Goal: Information Seeking & Learning: Learn about a topic

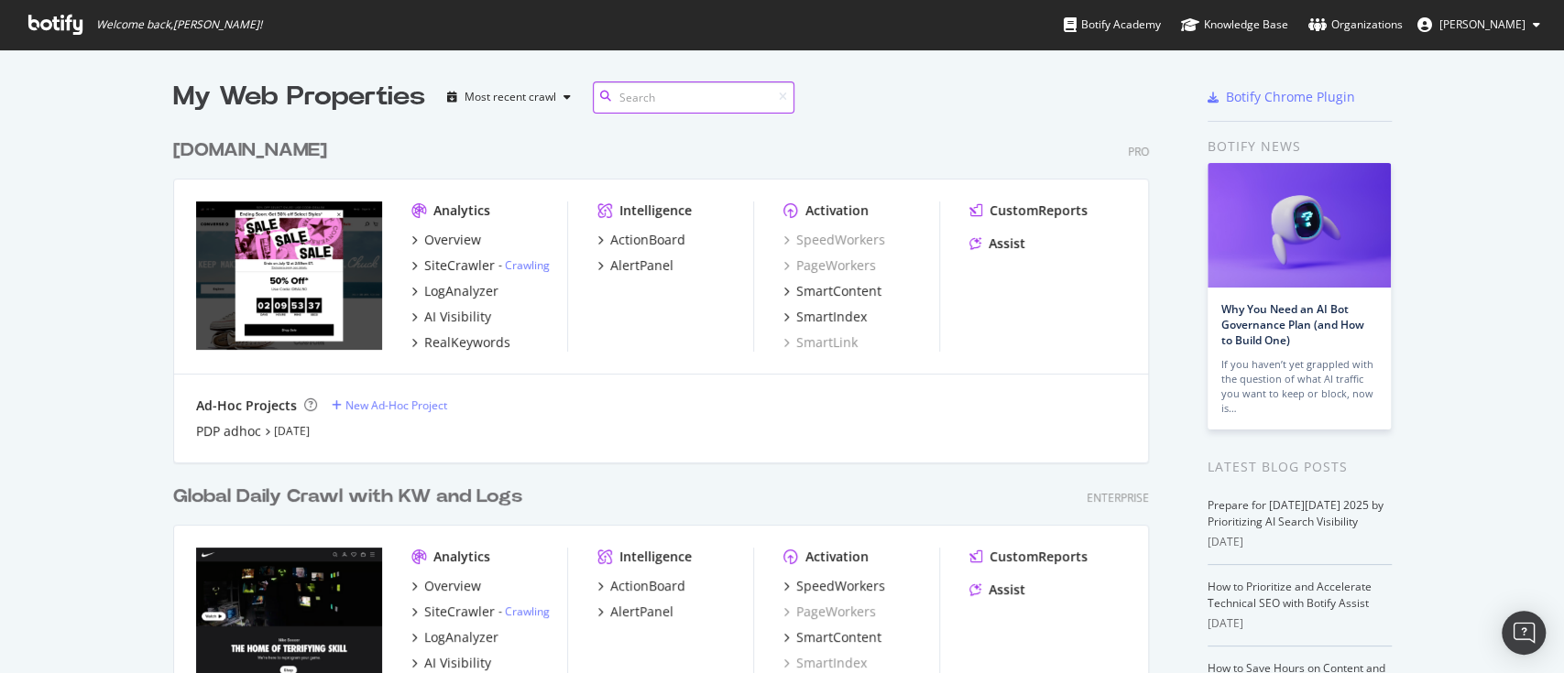
scroll to position [1078, 971]
click at [454, 341] on div "RealKeywords" at bounding box center [467, 342] width 86 height 18
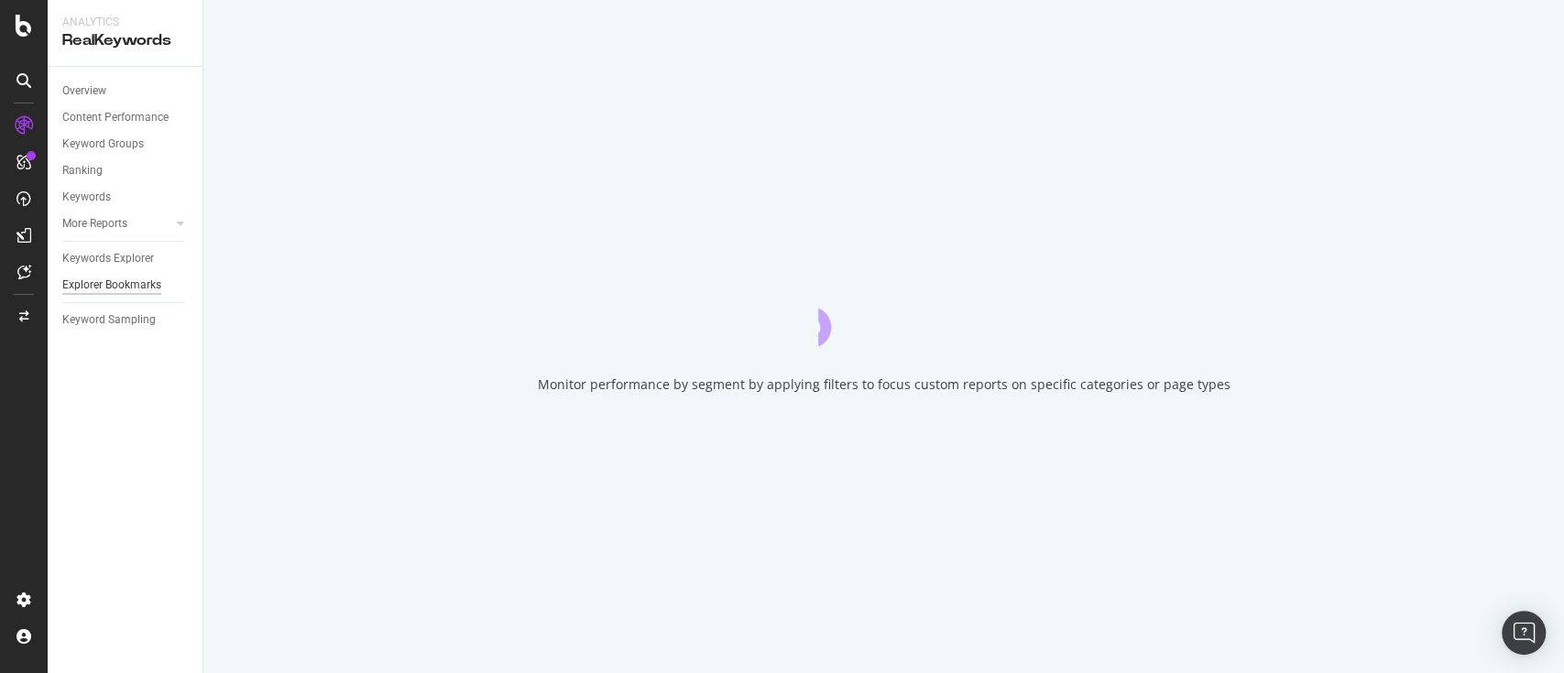
click at [126, 286] on div "Explorer Bookmarks" at bounding box center [111, 285] width 99 height 19
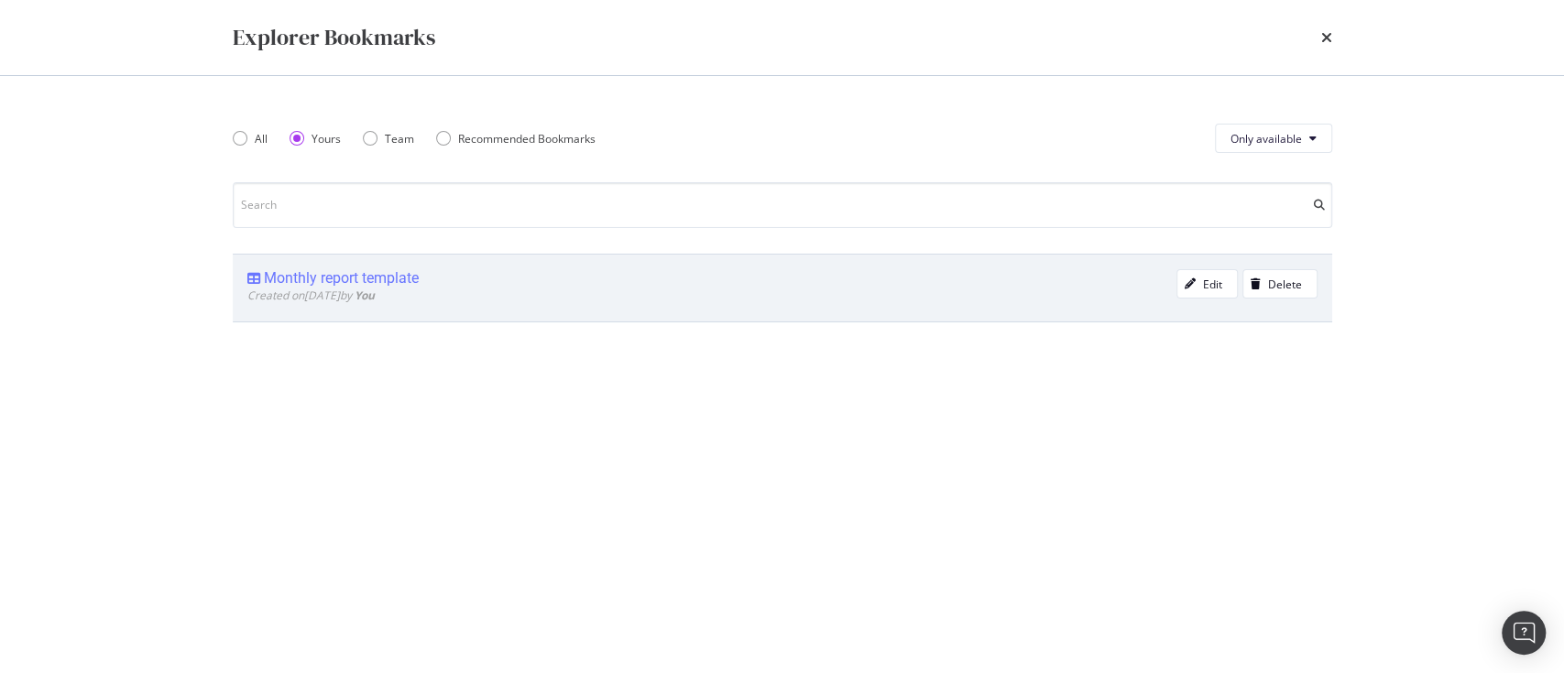
click at [426, 283] on div "Monthly report template" at bounding box center [711, 278] width 929 height 18
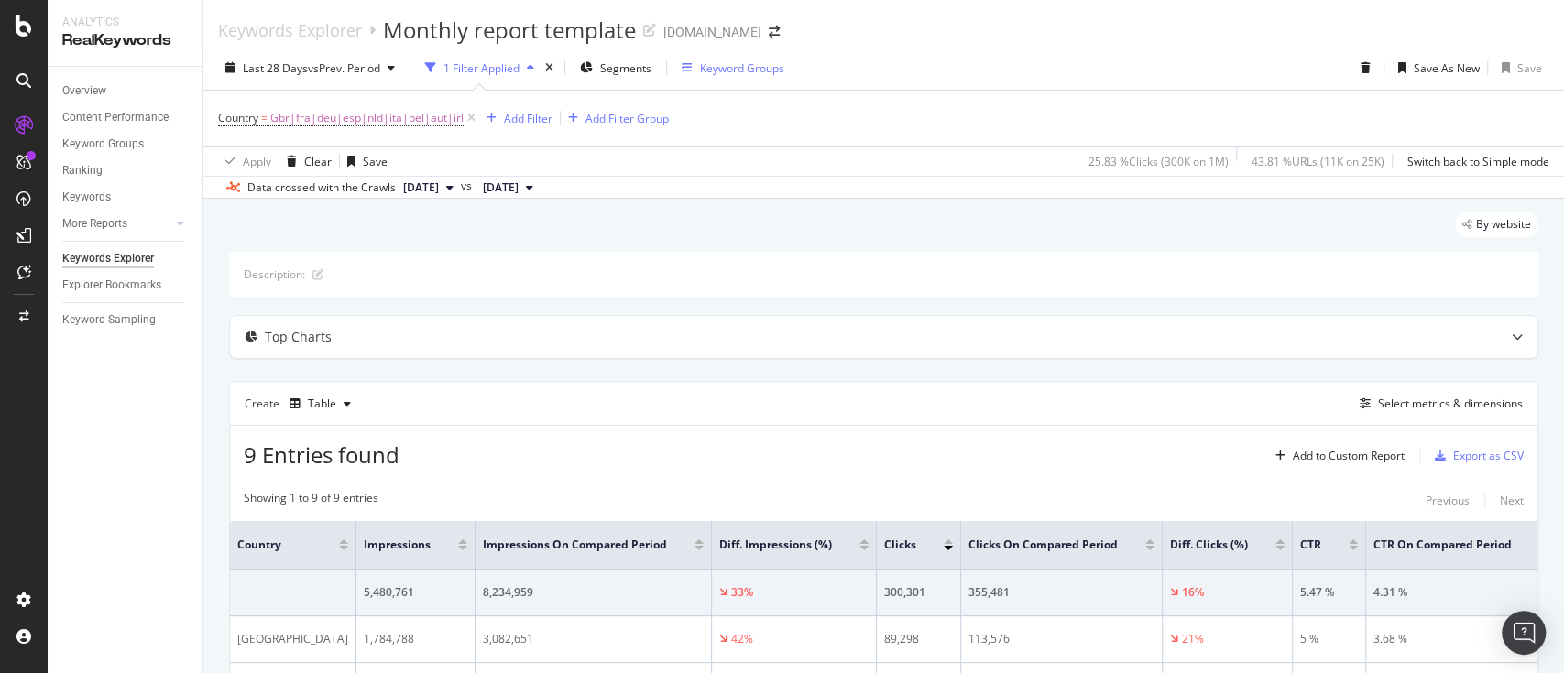
click at [731, 67] on div "Keyword Groups" at bounding box center [742, 68] width 84 height 16
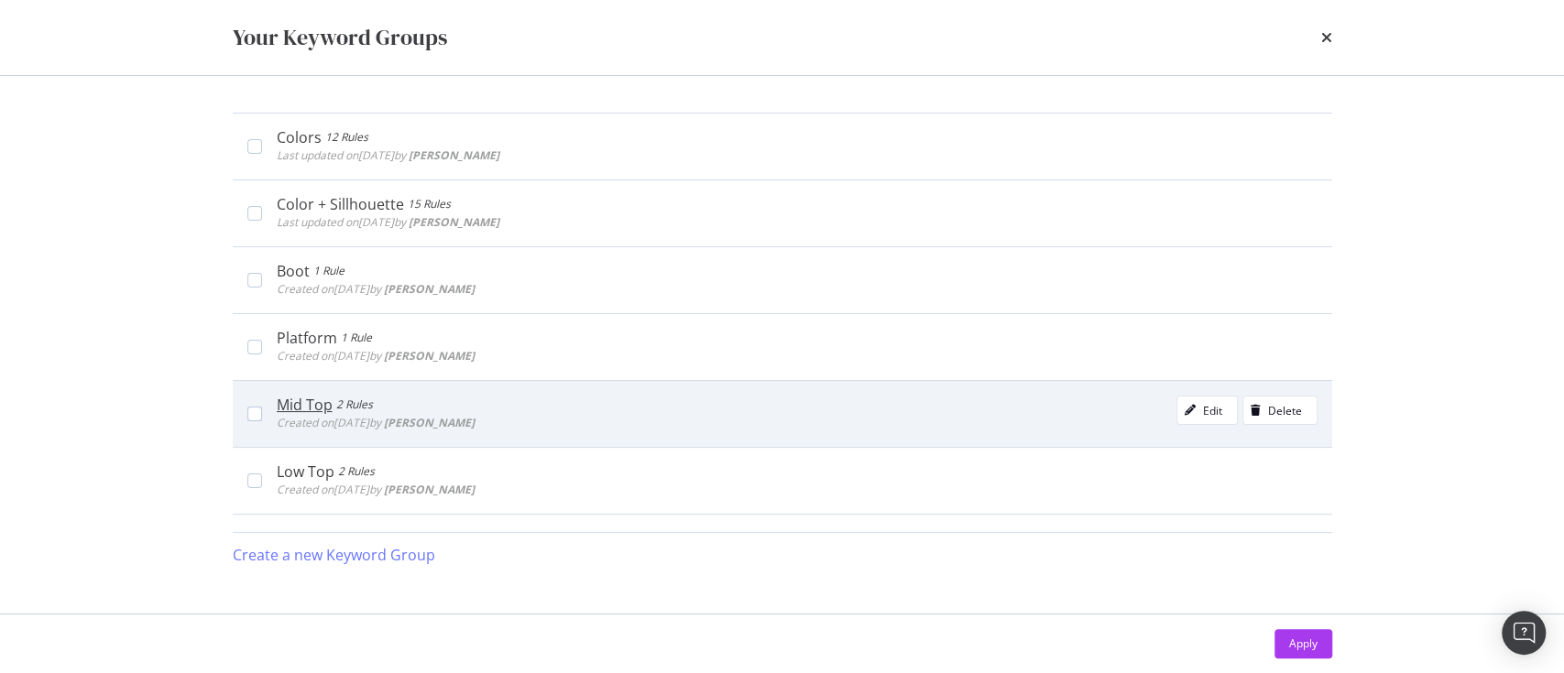
scroll to position [353, 0]
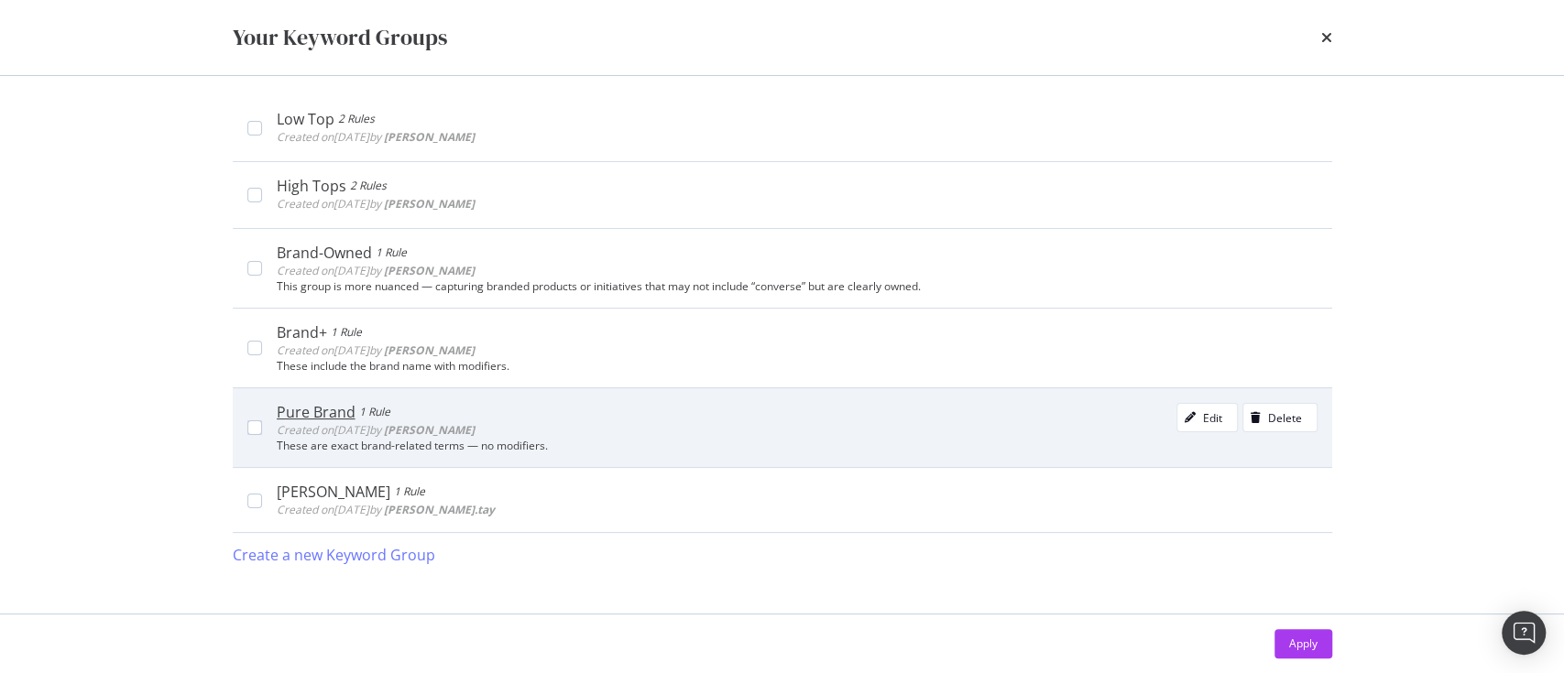
click at [327, 416] on div "Pure Brand" at bounding box center [316, 412] width 79 height 18
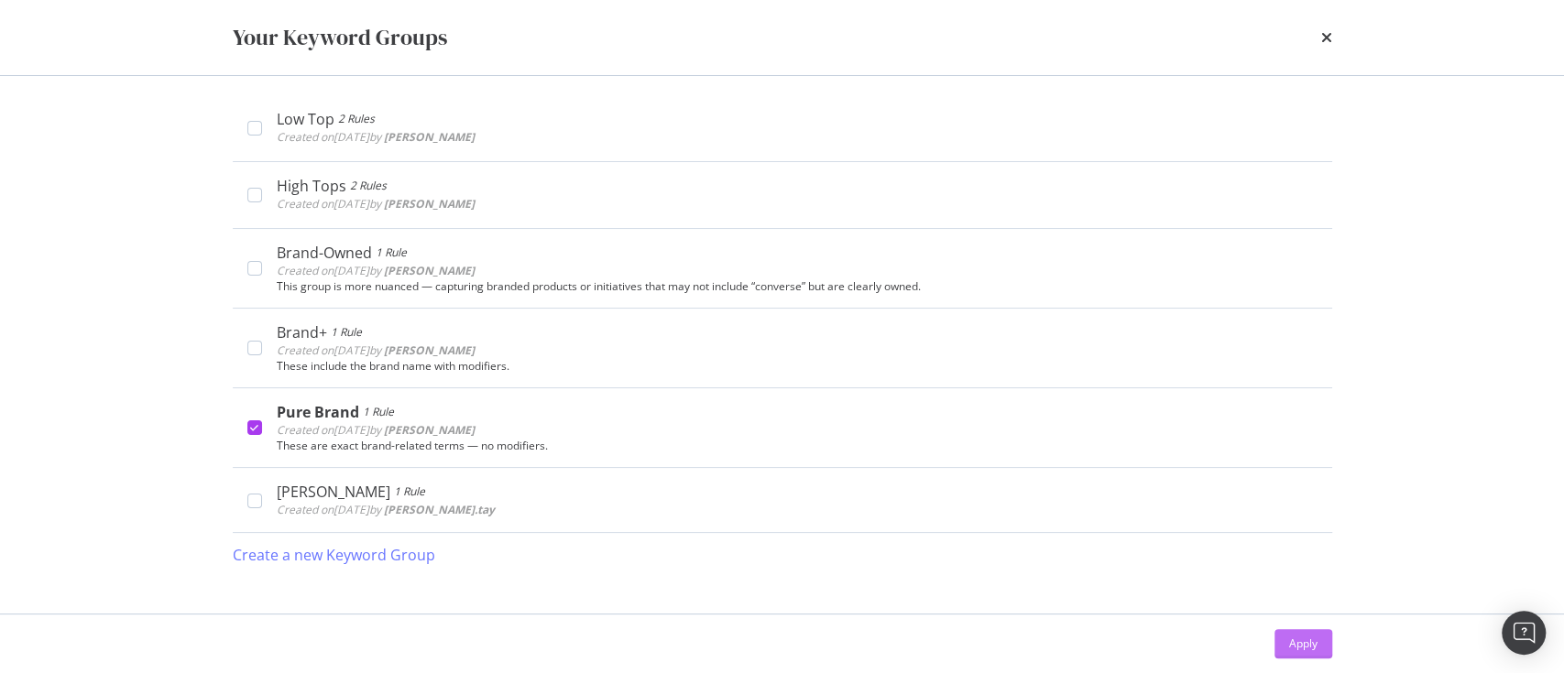
click at [1309, 656] on div "Apply" at bounding box center [1303, 643] width 28 height 27
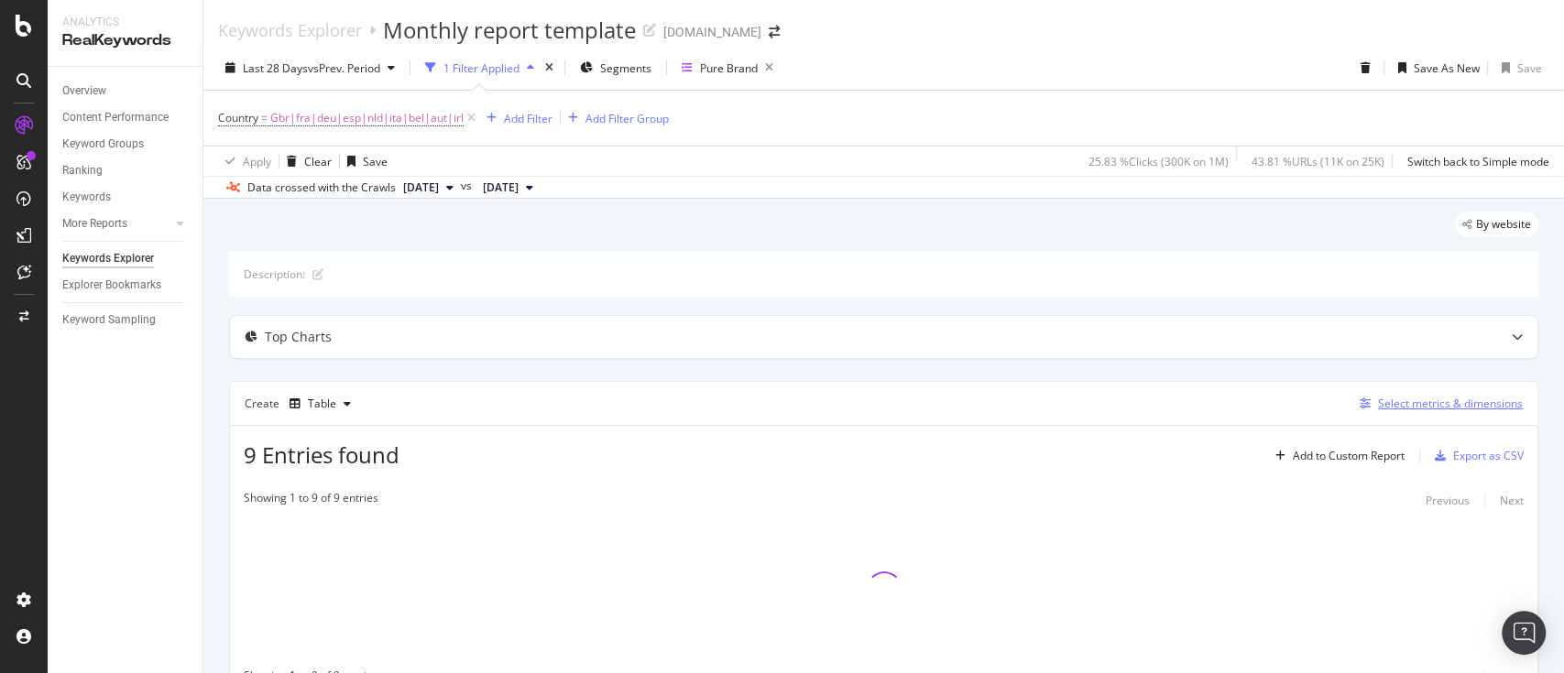
click at [1434, 402] on div "Select metrics & dimensions" at bounding box center [1450, 404] width 145 height 16
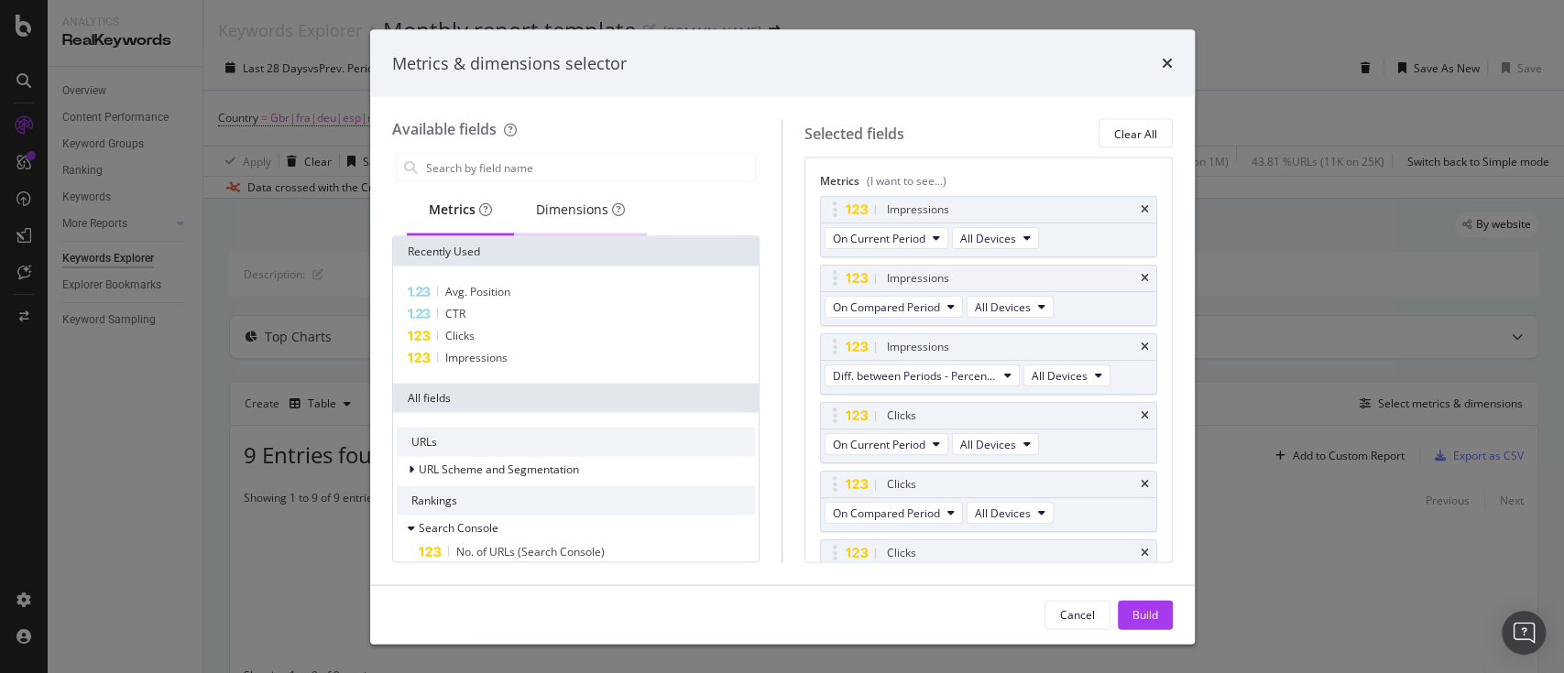
click at [585, 216] on div "Dimensions" at bounding box center [580, 210] width 89 height 18
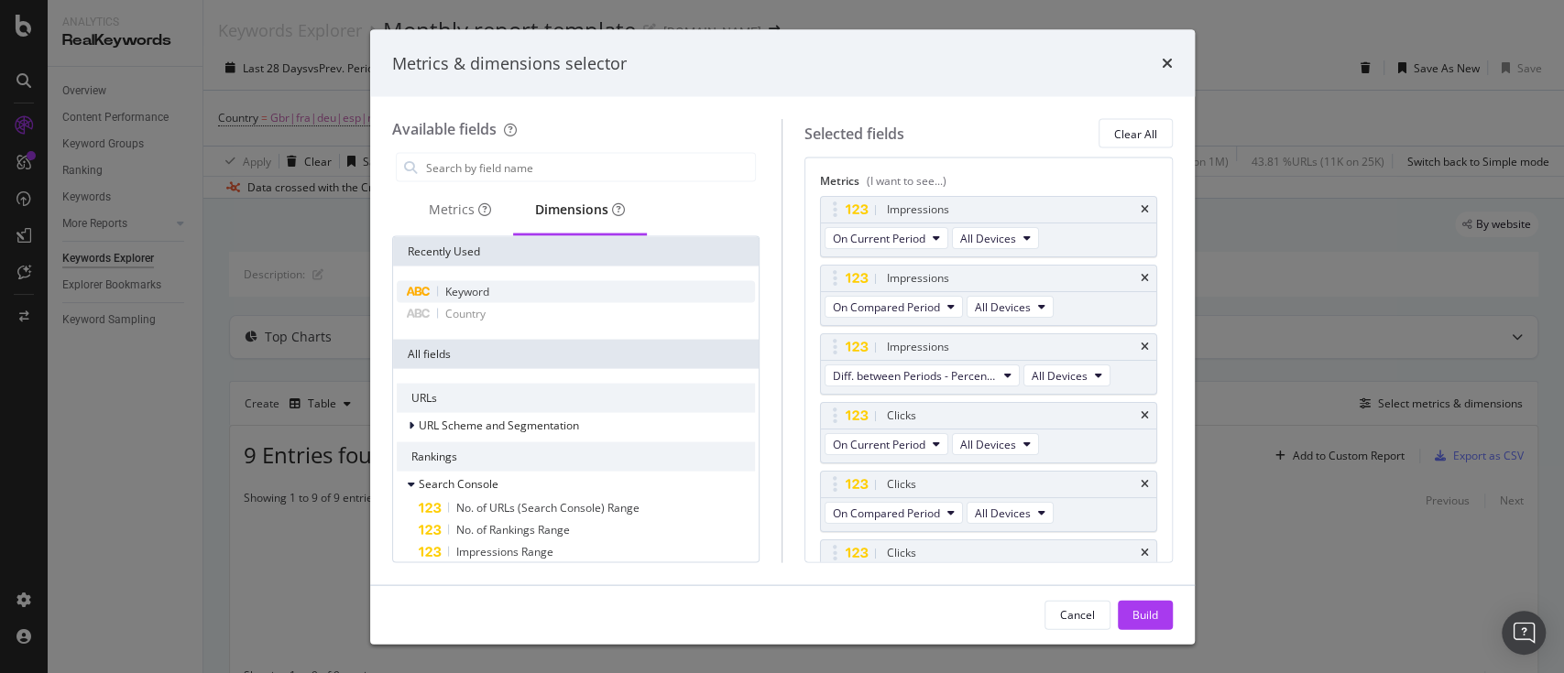
click at [572, 298] on div "Keyword" at bounding box center [576, 292] width 359 height 22
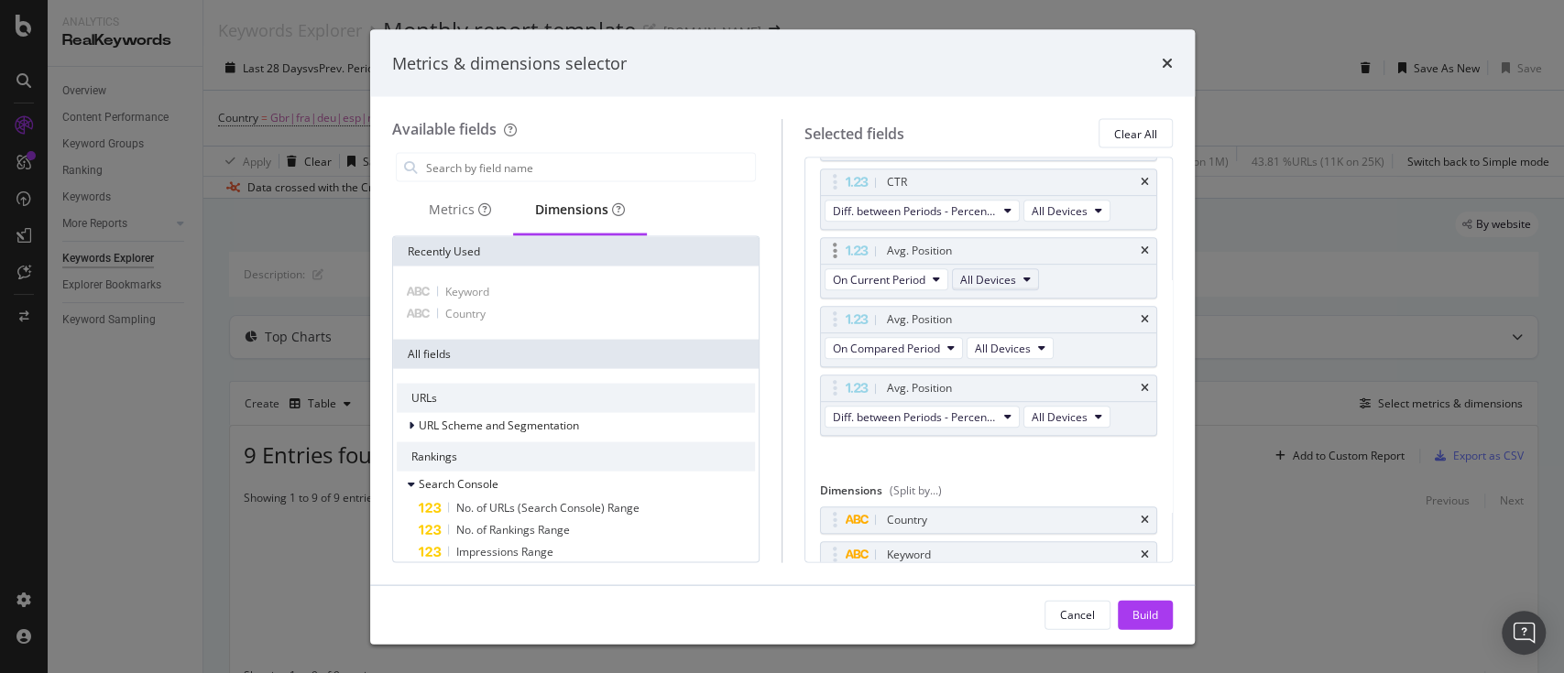
scroll to position [641, 0]
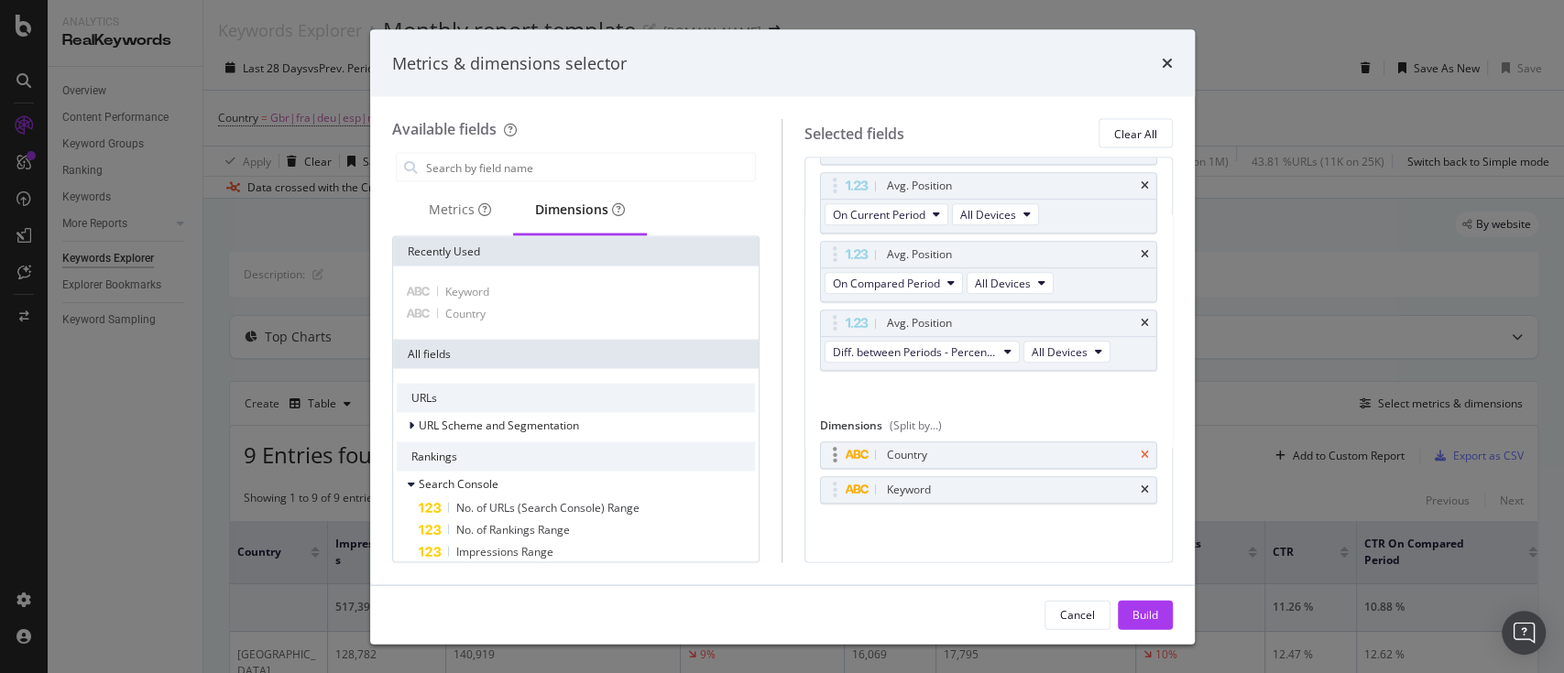
click at [1141, 451] on icon "times" at bounding box center [1145, 455] width 8 height 11
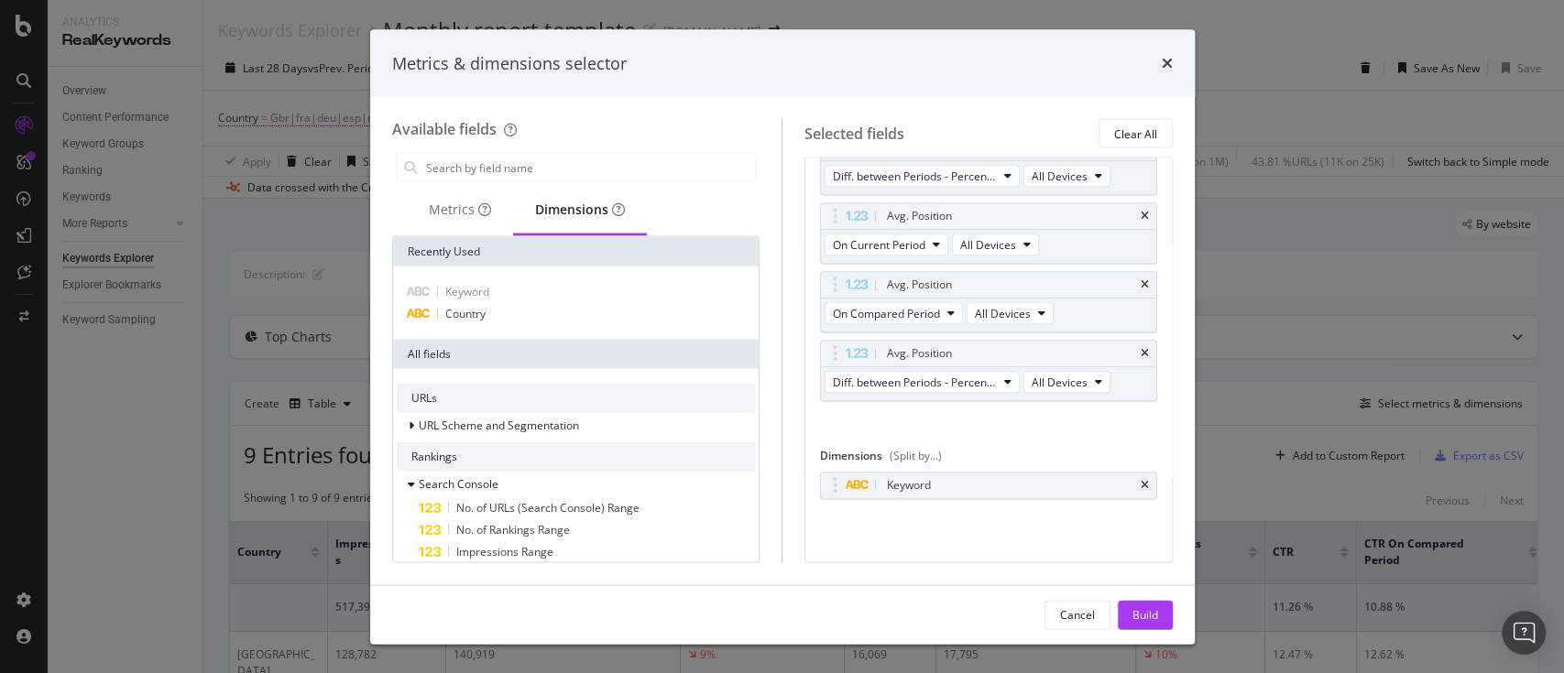
scroll to position [607, 0]
click at [1142, 612] on div "Build" at bounding box center [1145, 615] width 26 height 16
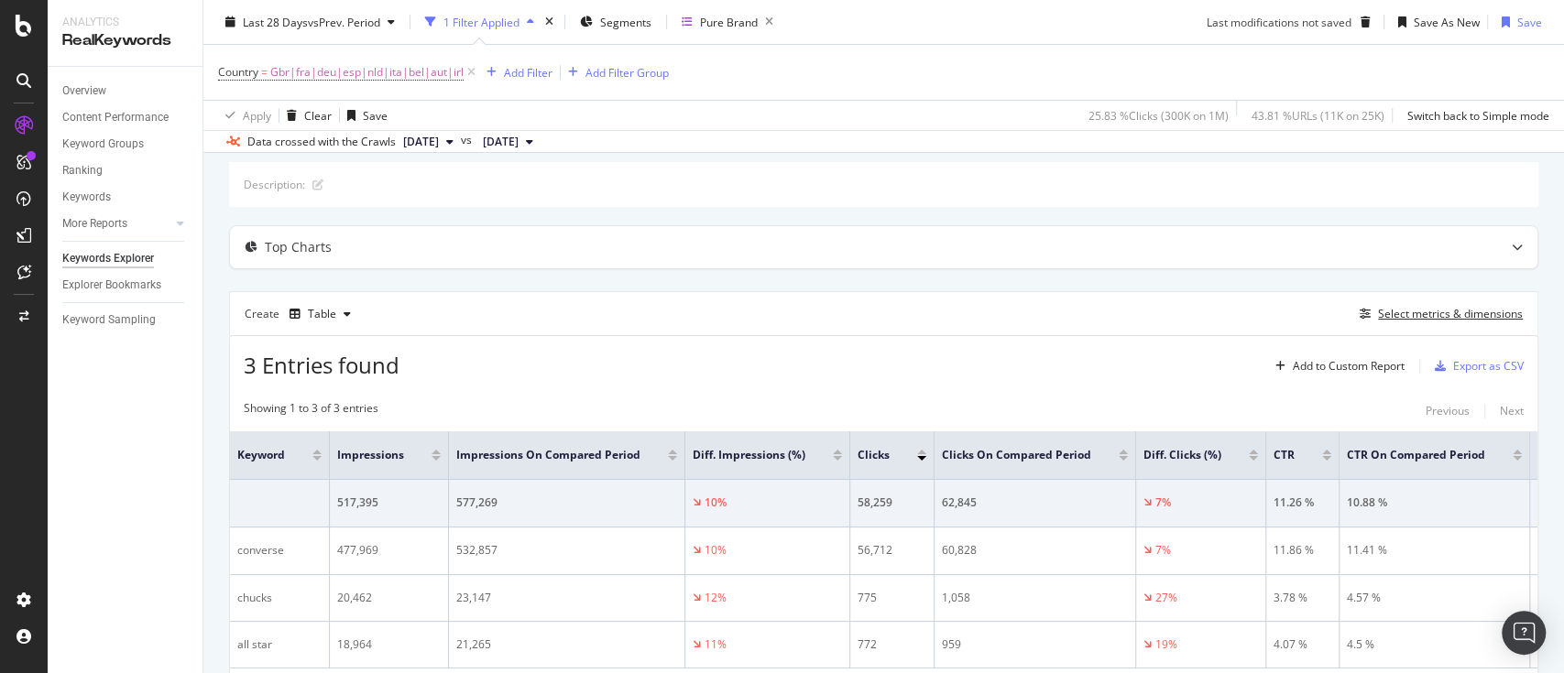
scroll to position [209, 0]
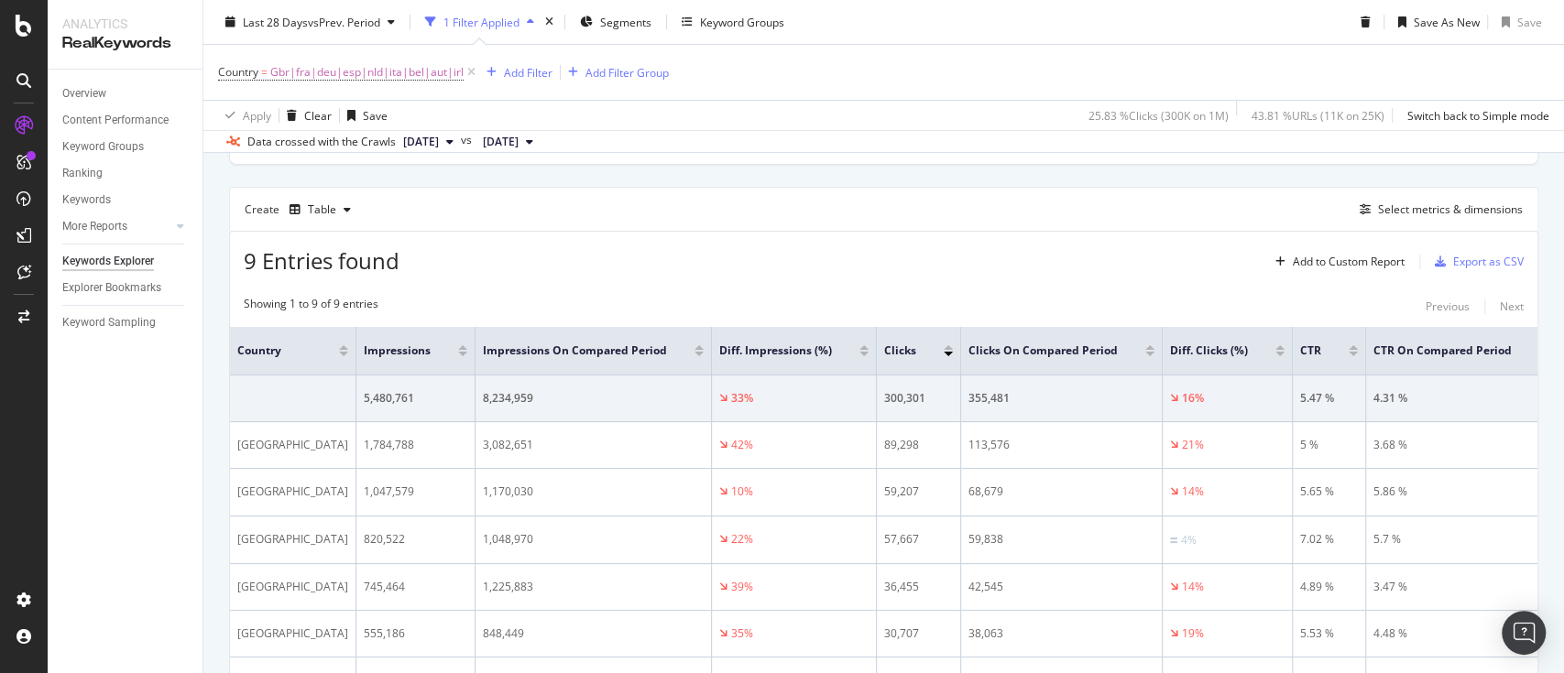
scroll to position [195, 0]
click at [530, 64] on div "Add Filter" at bounding box center [528, 72] width 49 height 16
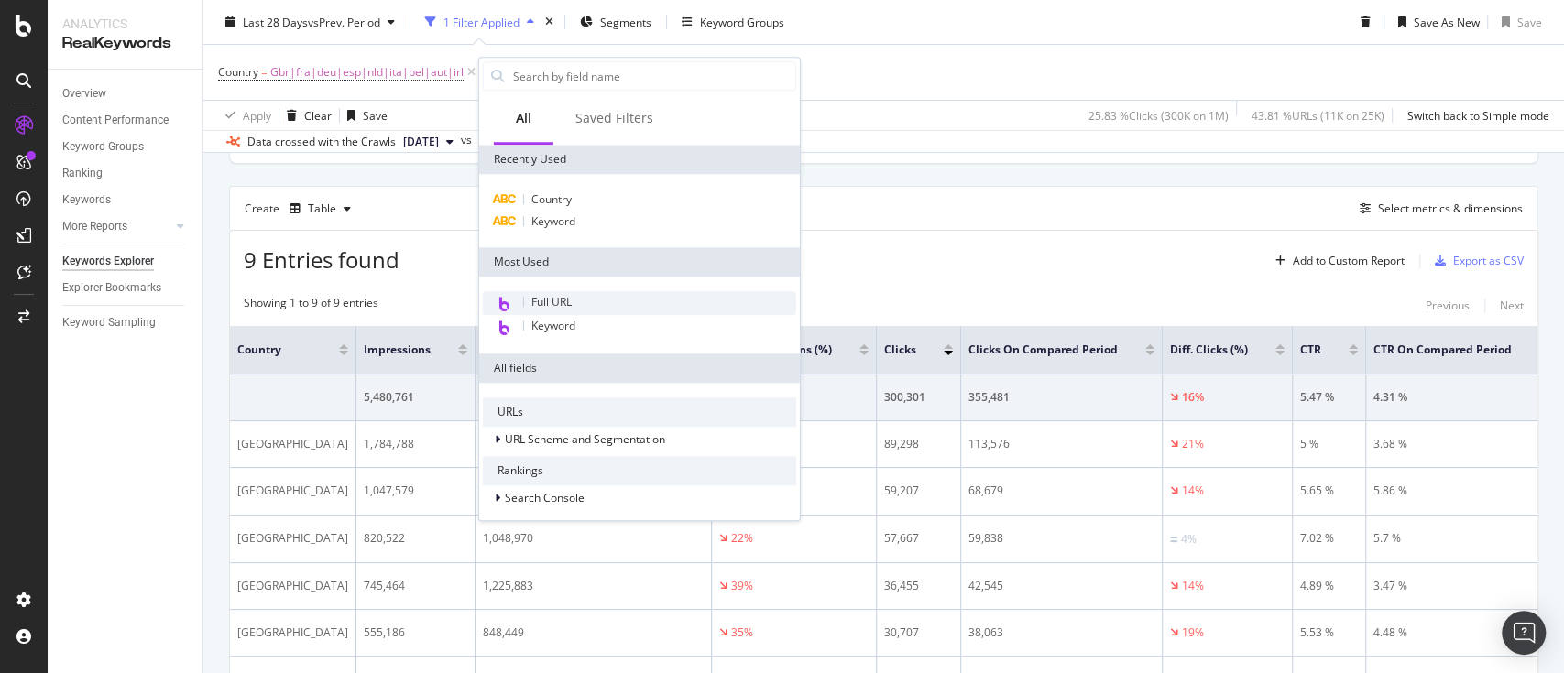
click at [574, 306] on div "Full URL" at bounding box center [639, 303] width 313 height 24
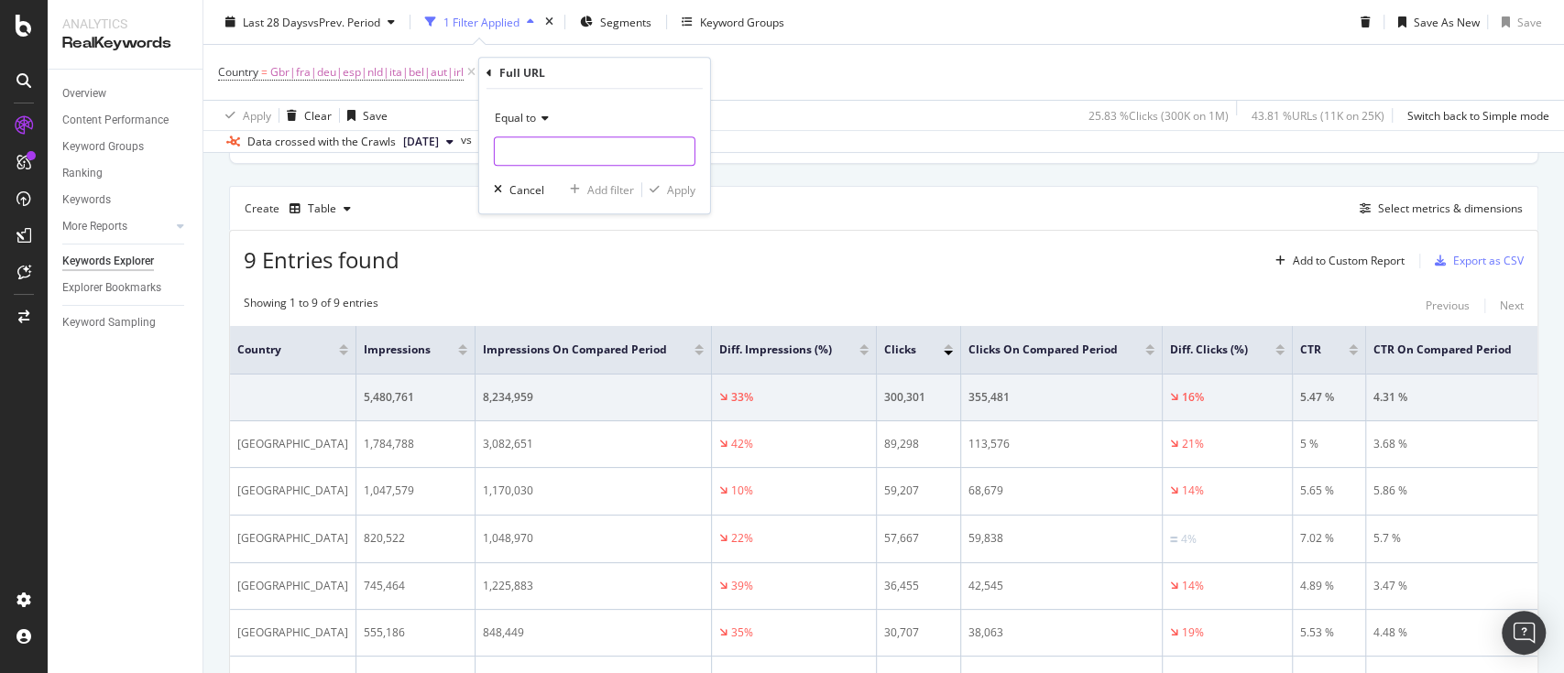
click at [579, 148] on input "text" at bounding box center [595, 151] width 200 height 29
click at [513, 105] on div "Equal to" at bounding box center [595, 118] width 202 height 29
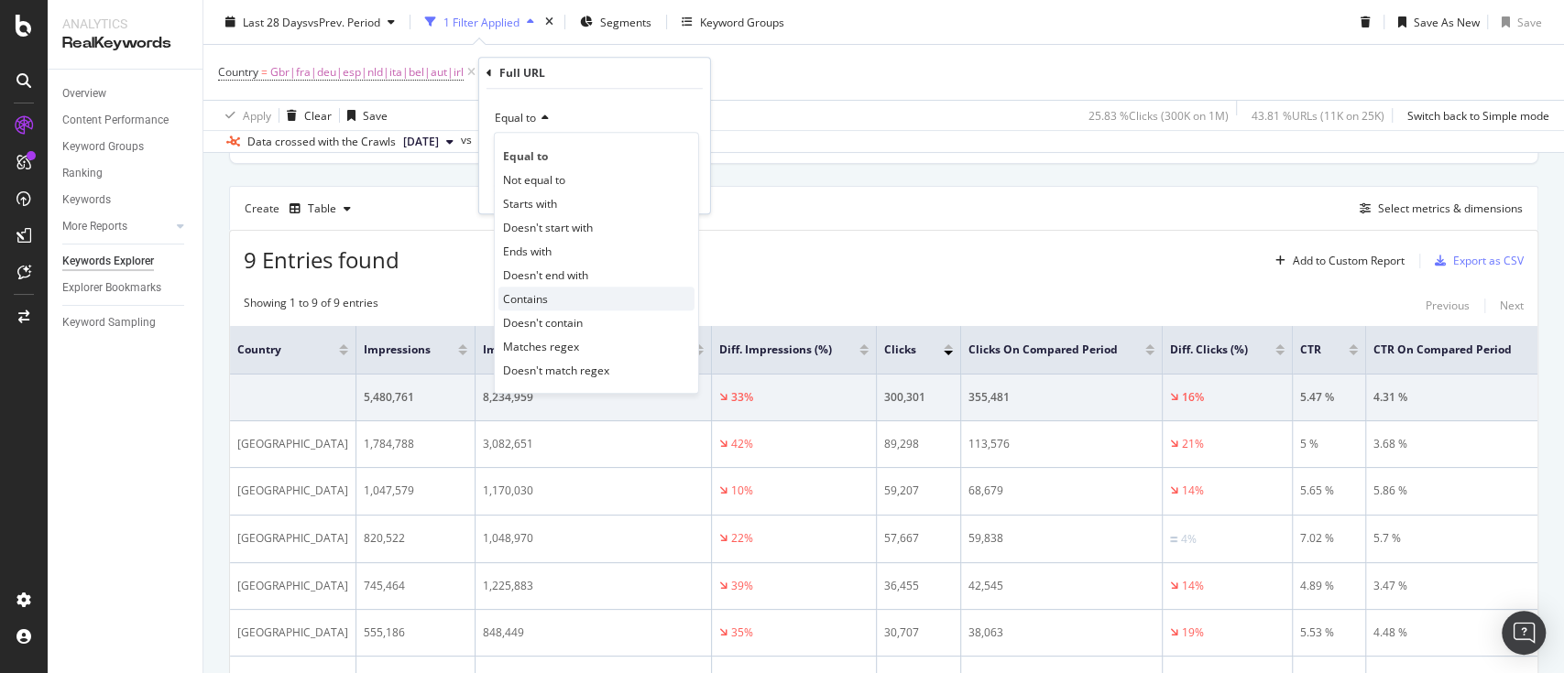
click at [556, 297] on div "Contains" at bounding box center [596, 299] width 196 height 24
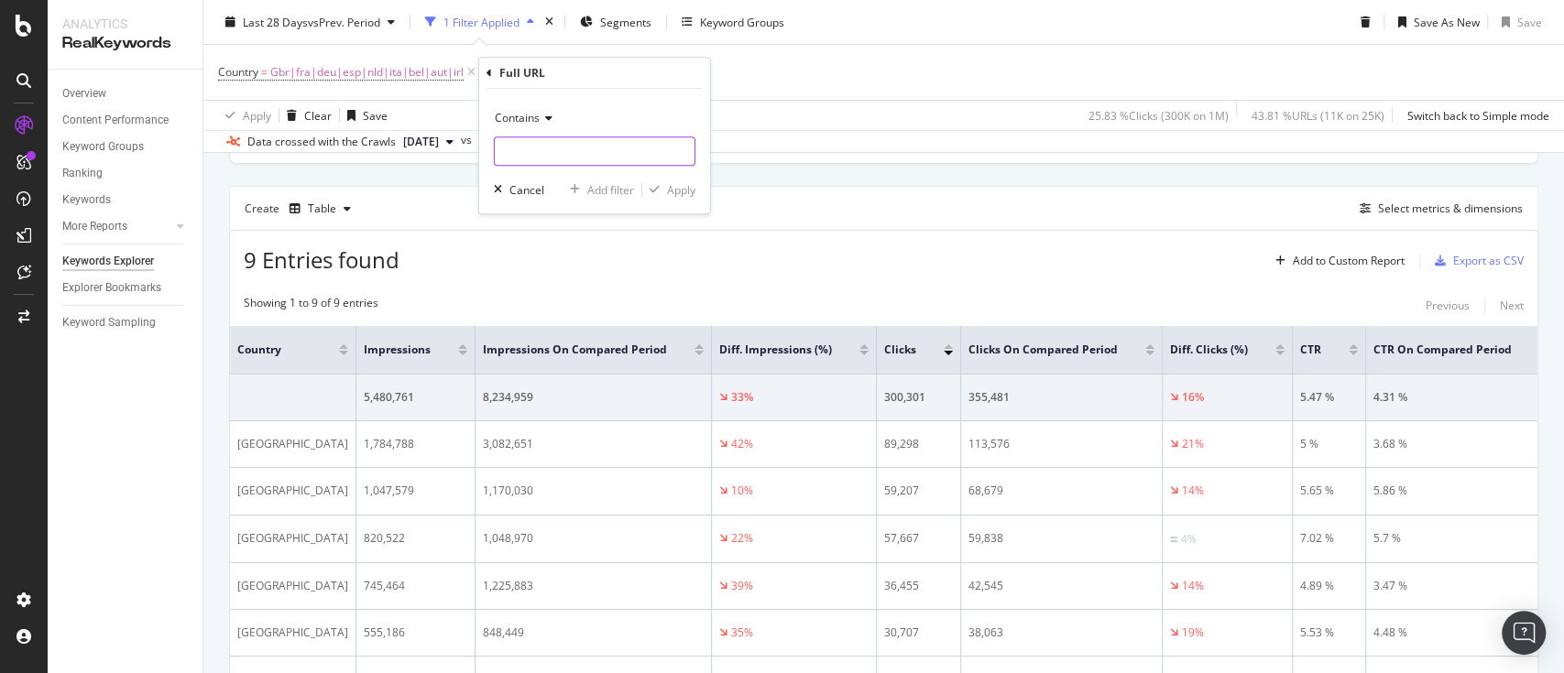
click at [574, 148] on input "text" at bounding box center [595, 151] width 200 height 29
type input "/uk/"
click at [682, 196] on div "Apply" at bounding box center [681, 190] width 28 height 16
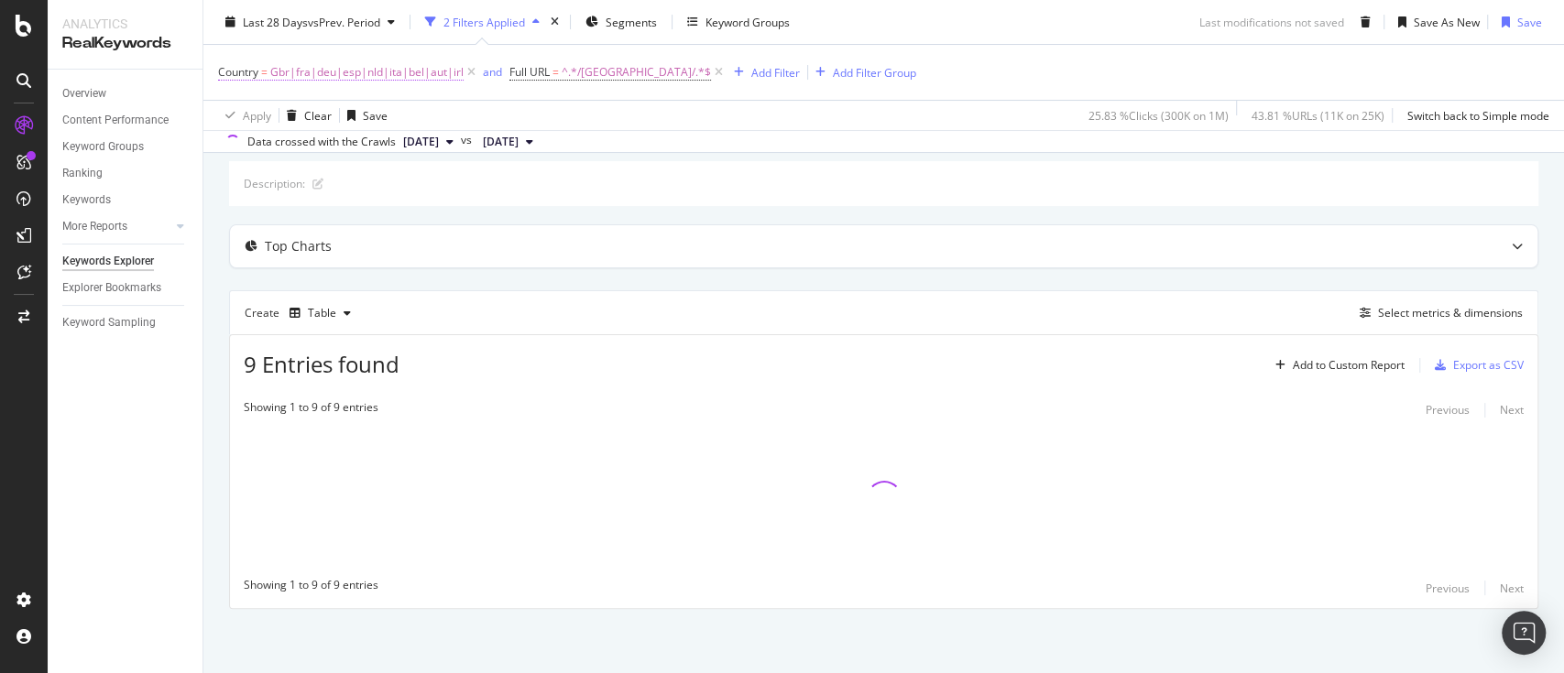
scroll to position [90, 0]
click at [388, 68] on span "Gbr|fra|deu|esp|nld|ita|bel|aut|irl" at bounding box center [366, 73] width 193 height 26
click at [259, 146] on input "gbr|fra|deu|esp|nld|ita|bel|aut|irl" at bounding box center [321, 147] width 173 height 29
type input "gbr"
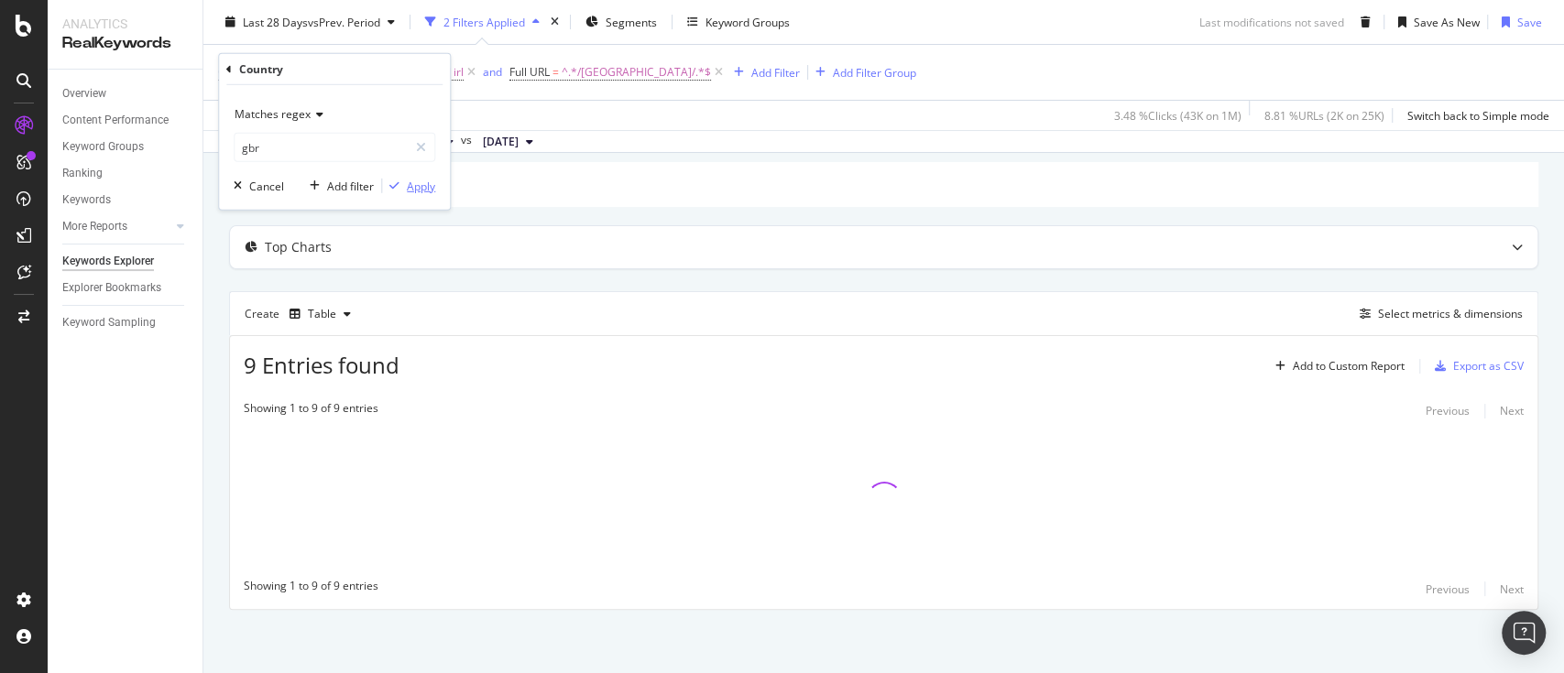
click at [432, 186] on div "Apply" at bounding box center [421, 186] width 28 height 16
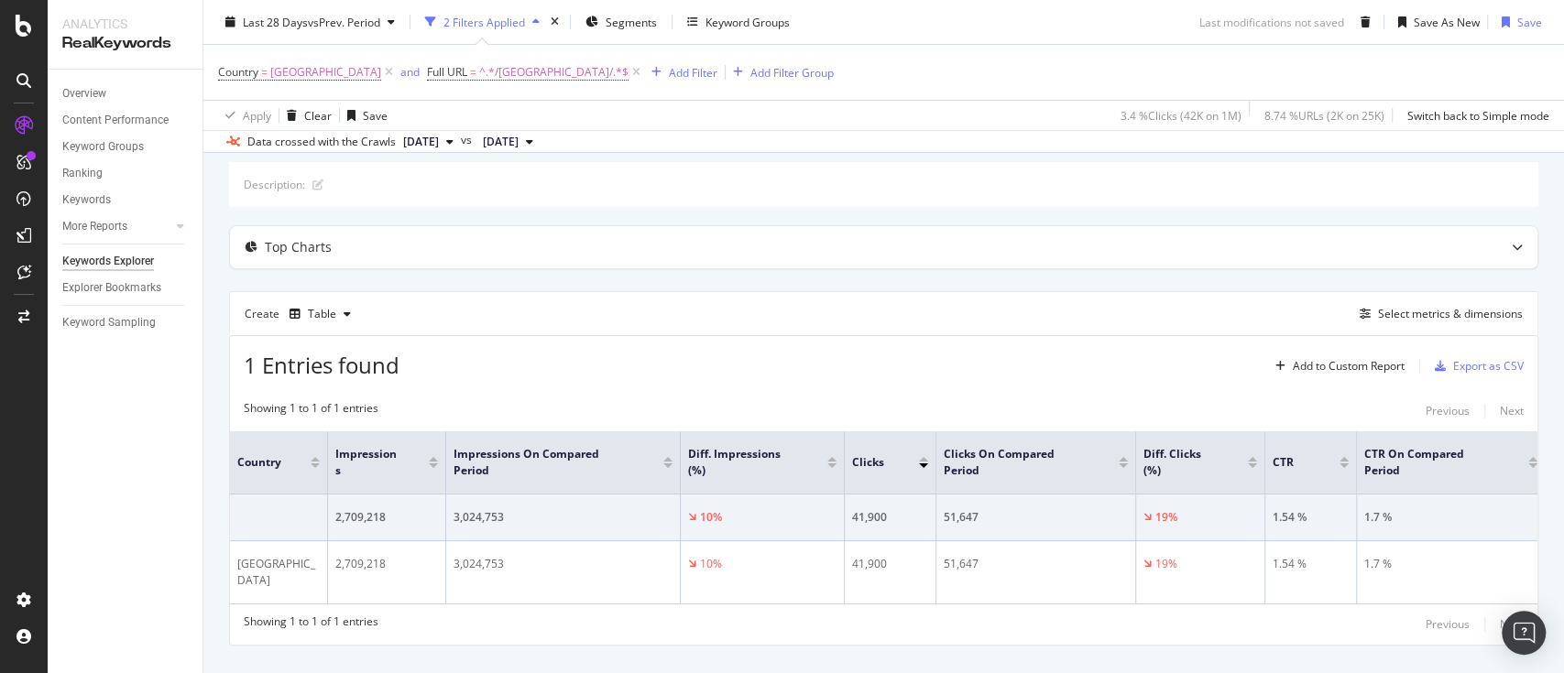
scroll to position [144, 0]
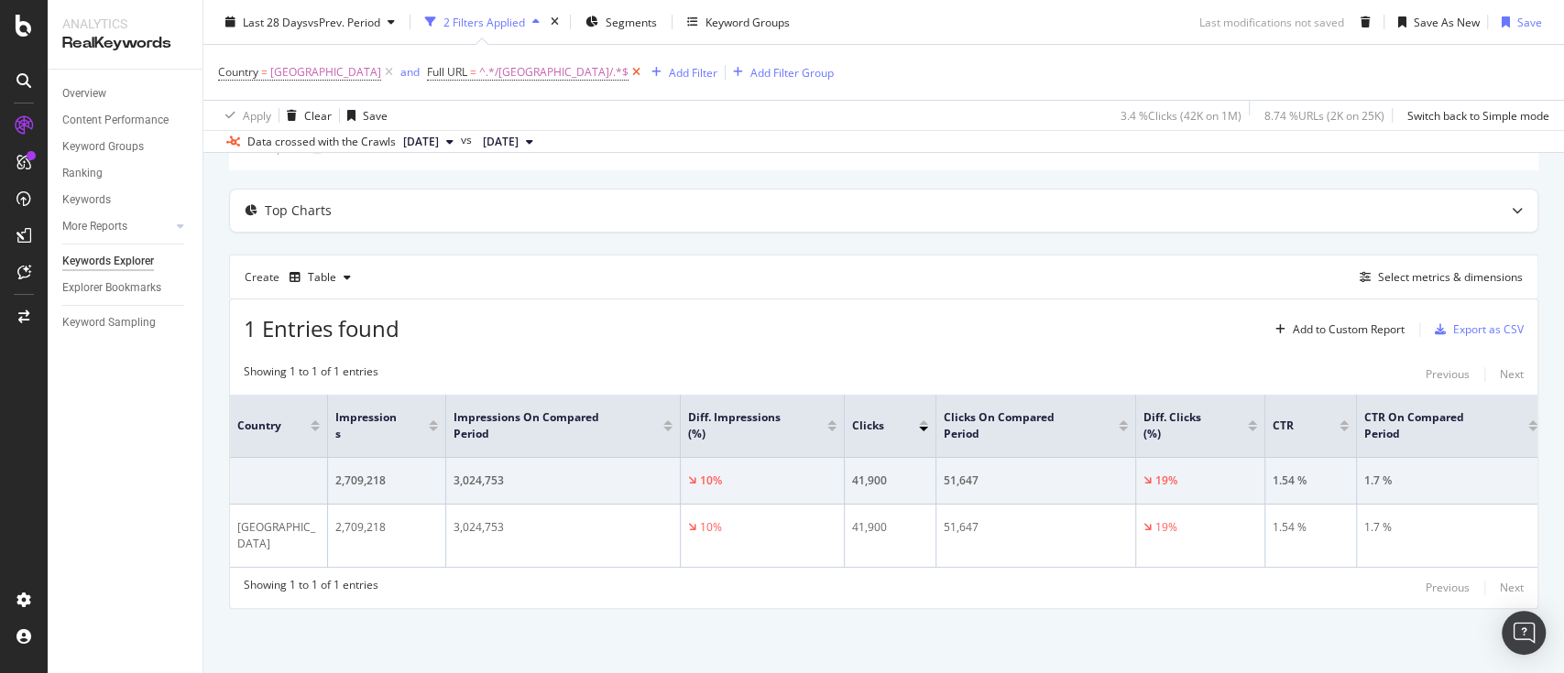
click at [629, 68] on icon at bounding box center [637, 72] width 16 height 18
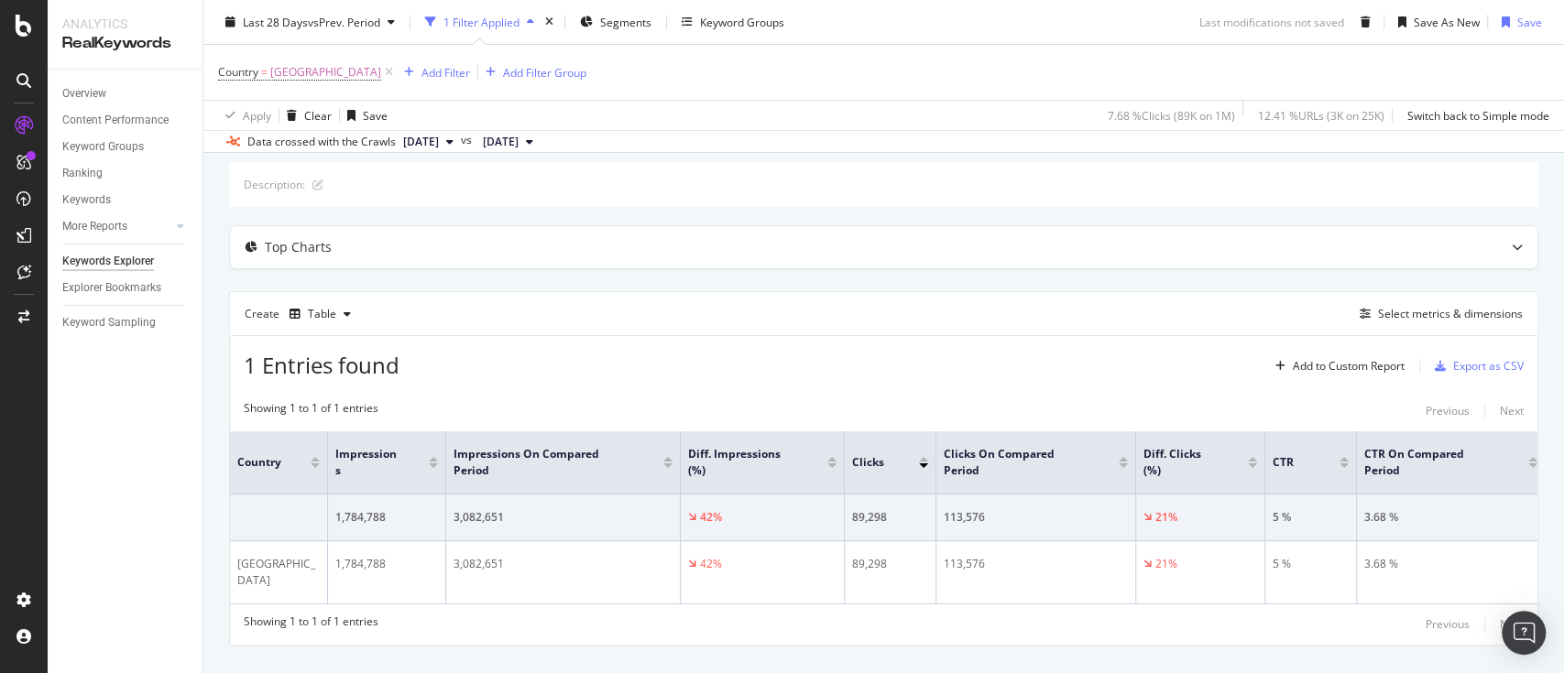
scroll to position [144, 0]
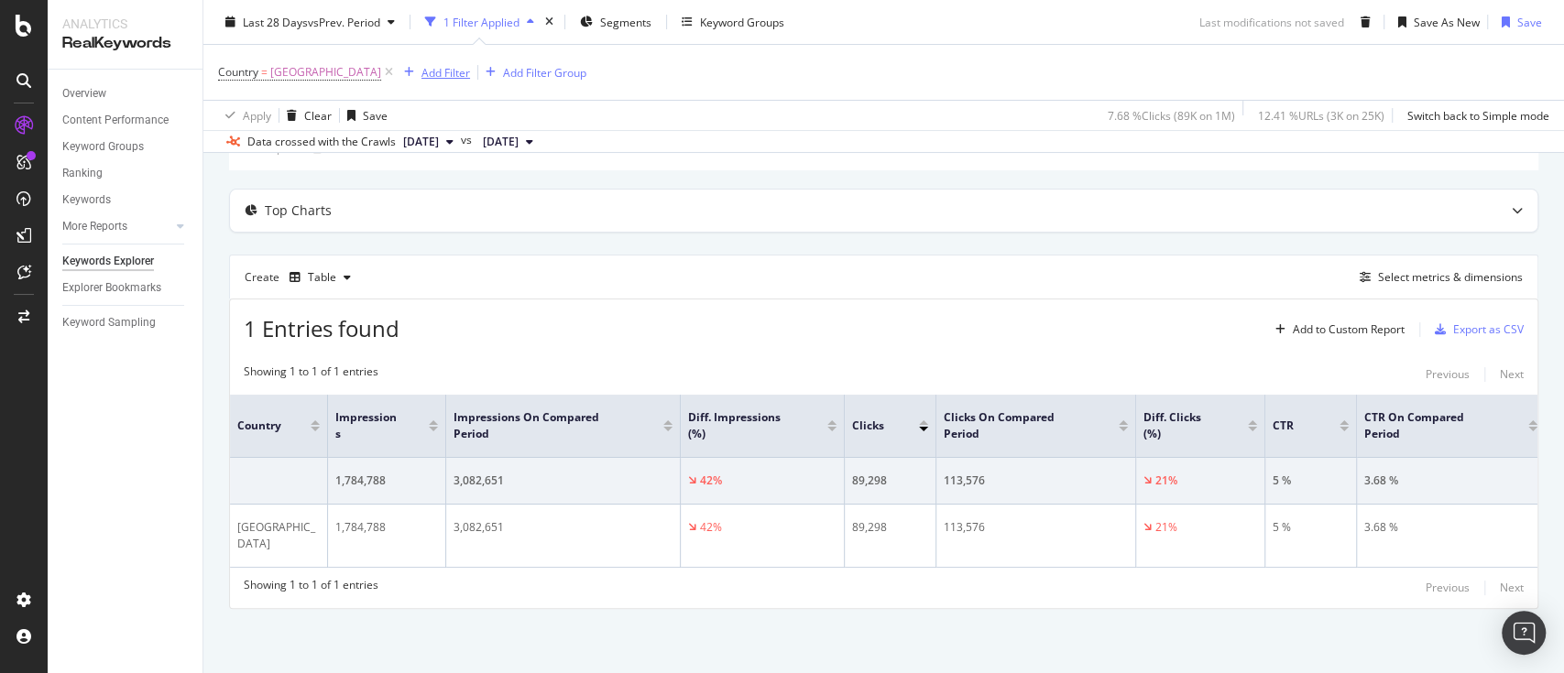
click at [421, 73] on div "Add Filter" at bounding box center [445, 72] width 49 height 16
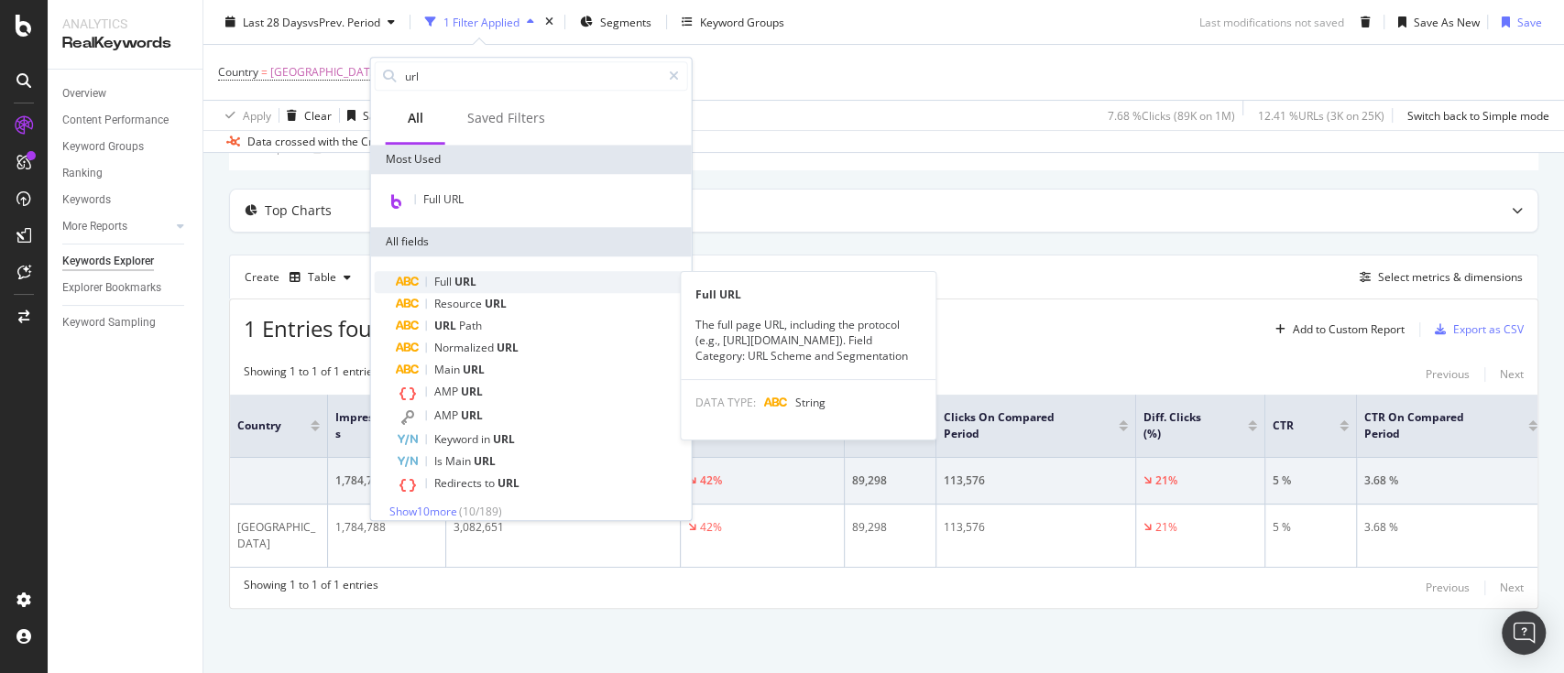
type input "url"
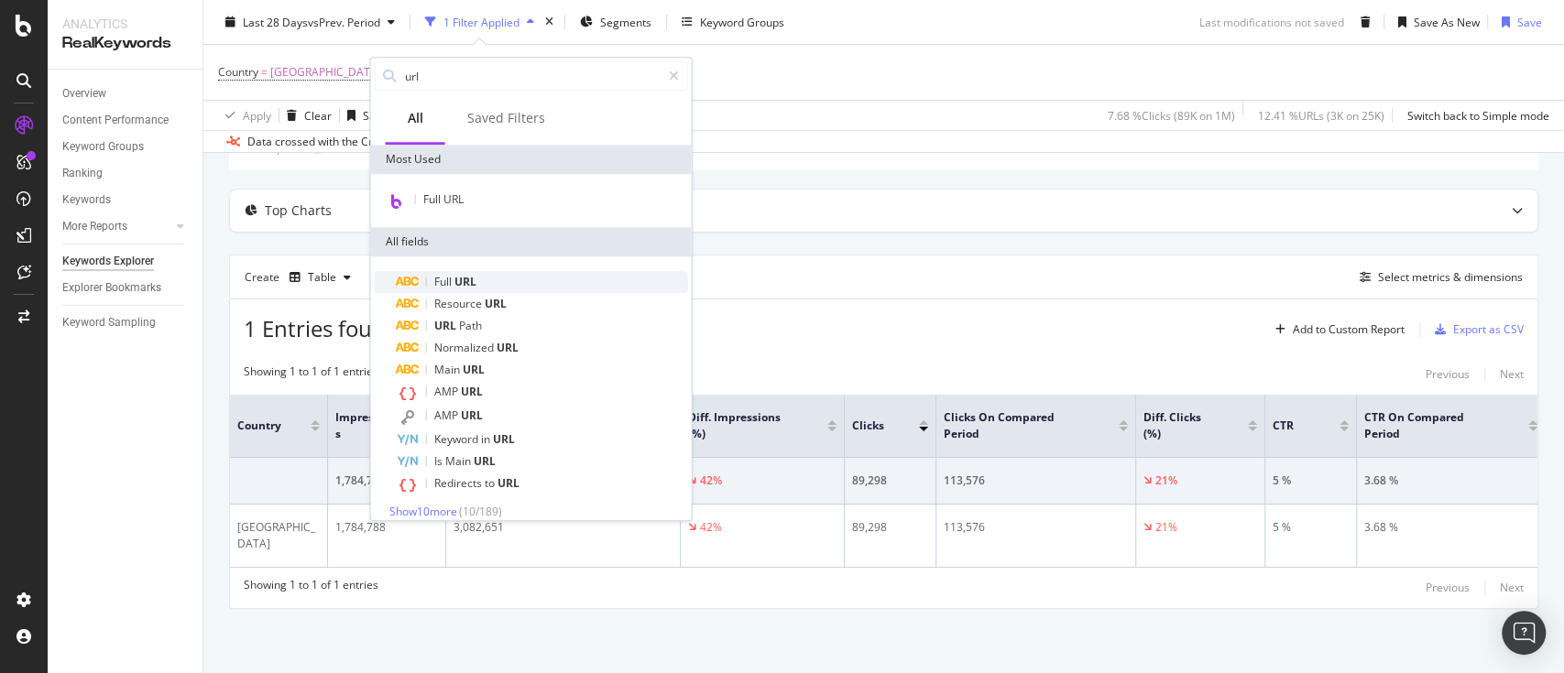
click at [515, 287] on div "Full URL" at bounding box center [542, 282] width 291 height 22
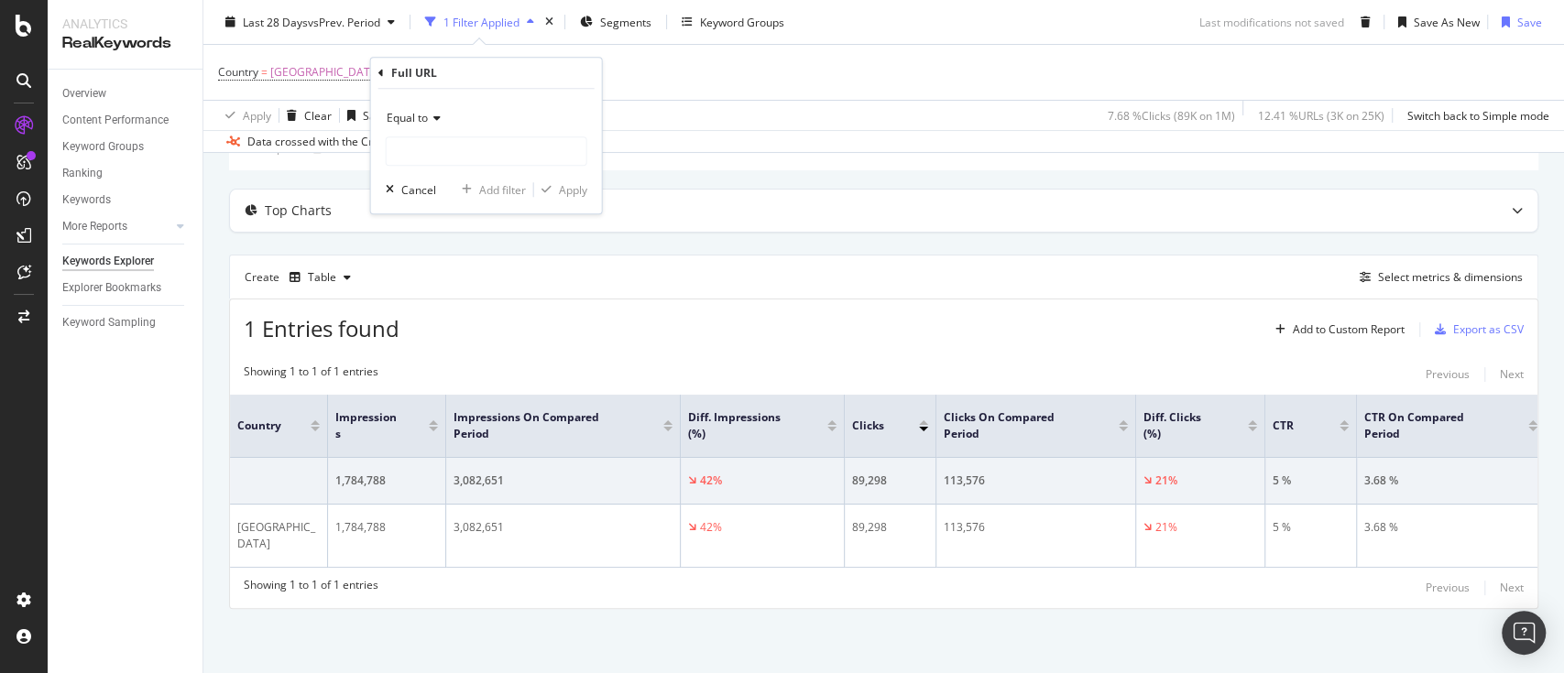
click at [436, 111] on div "Equal to" at bounding box center [487, 118] width 202 height 29
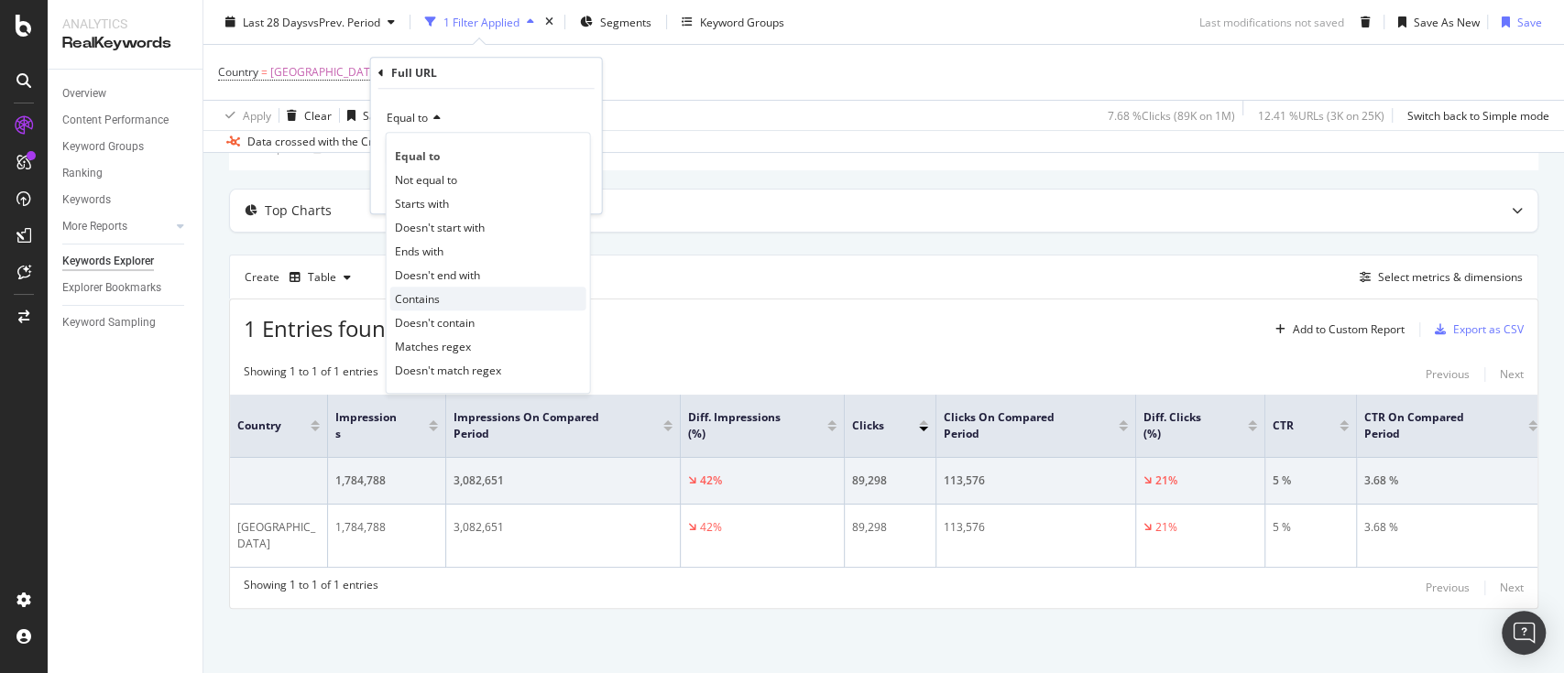
click at [455, 295] on div "Contains" at bounding box center [488, 299] width 196 height 24
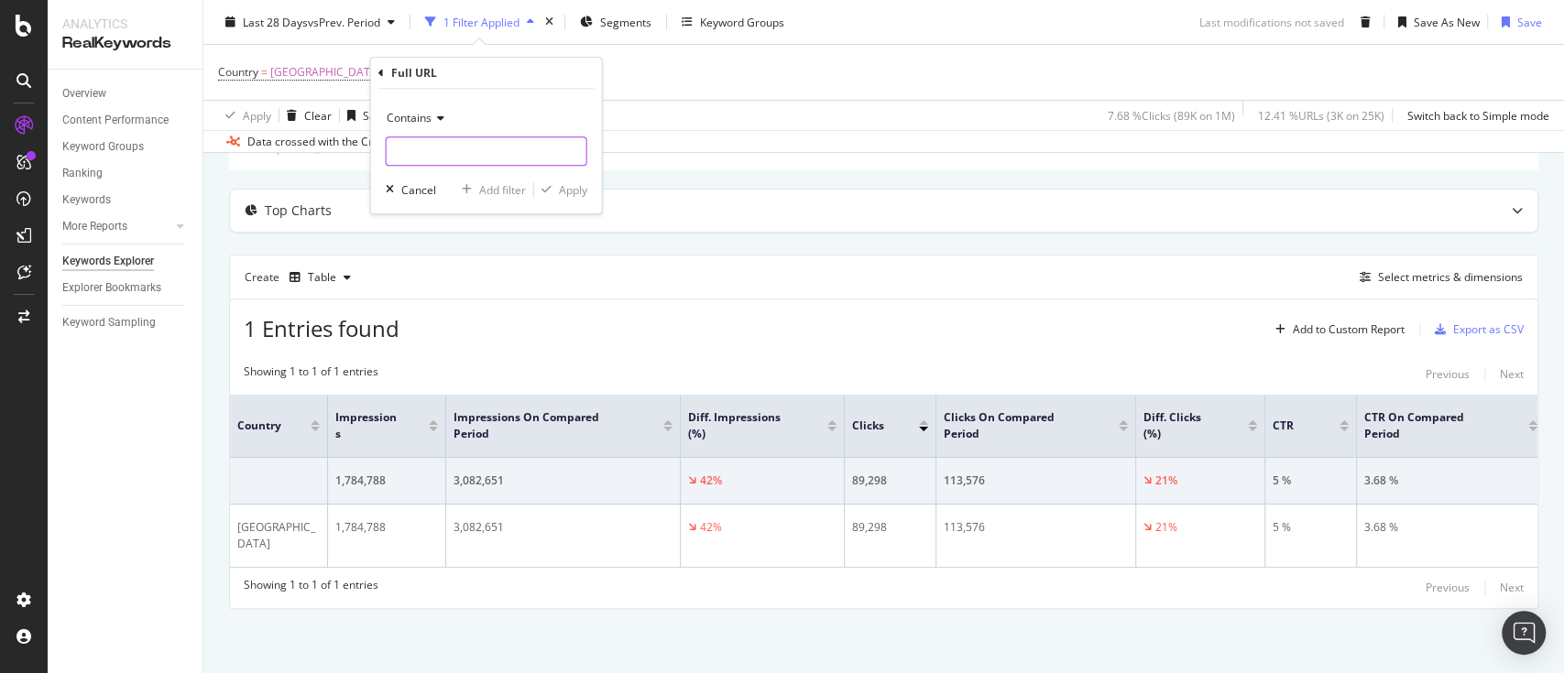
click at [467, 152] on input "text" at bounding box center [487, 151] width 200 height 29
type input "/uk/"
click at [567, 195] on div "Apply" at bounding box center [573, 190] width 28 height 16
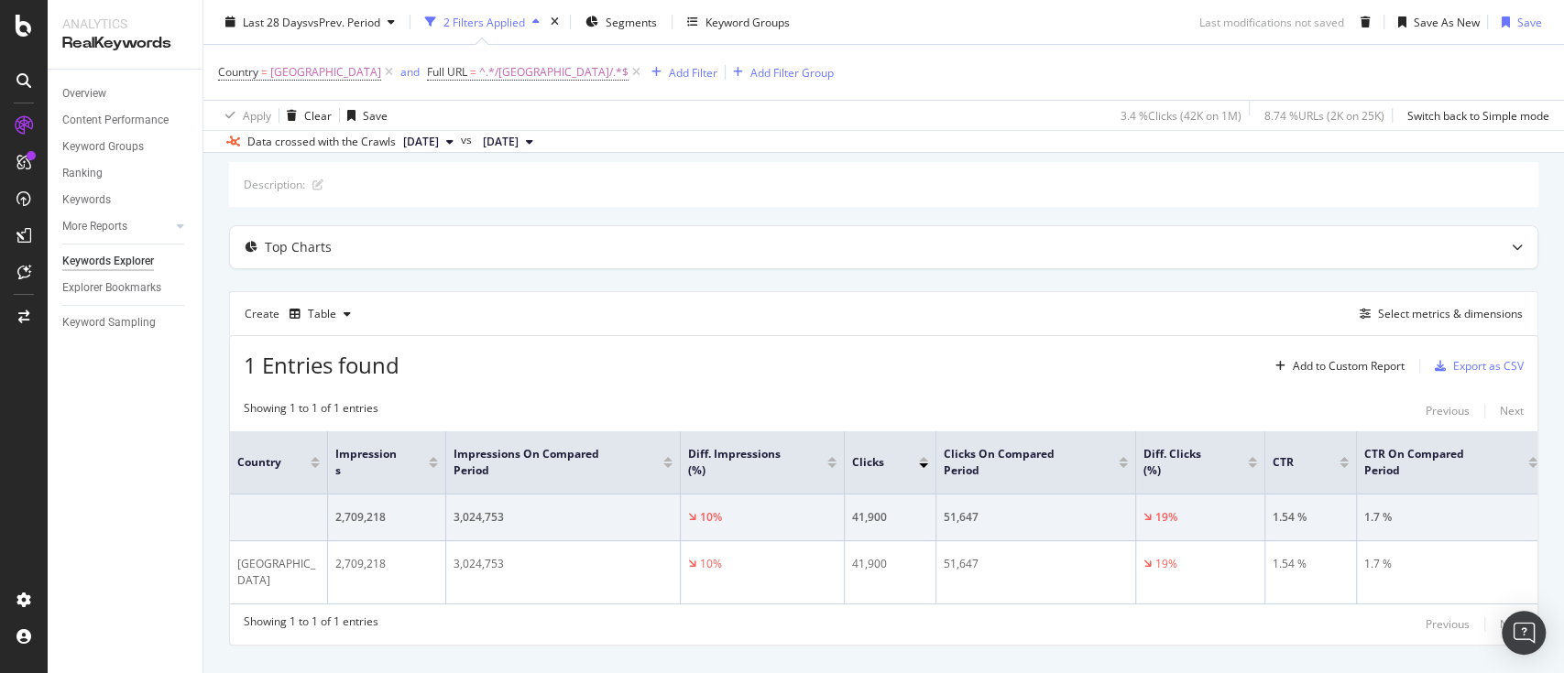
scroll to position [144, 0]
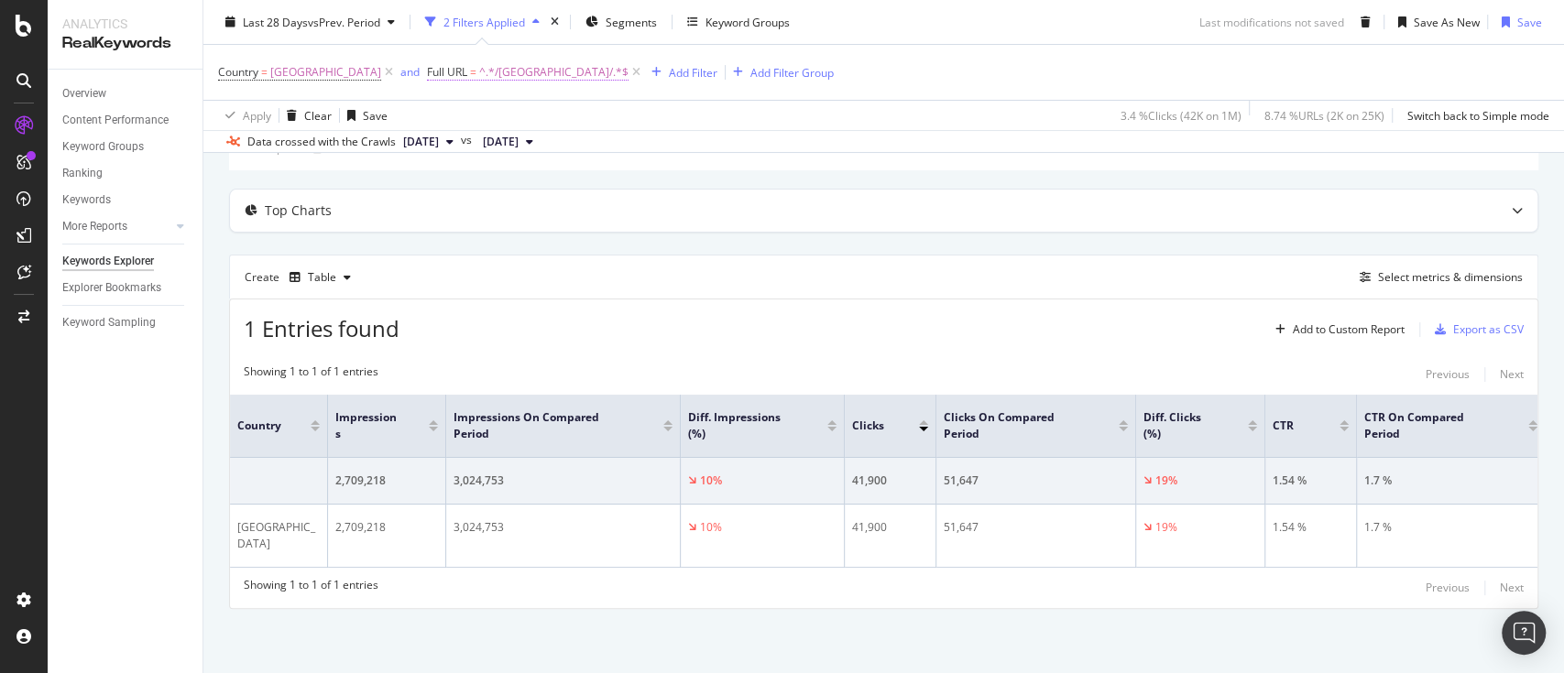
click at [497, 64] on span "^.*/uk/.*$" at bounding box center [553, 73] width 149 height 26
click at [748, 202] on div "Top Charts" at bounding box center [847, 211] width 1235 height 18
click at [629, 66] on icon at bounding box center [637, 72] width 16 height 18
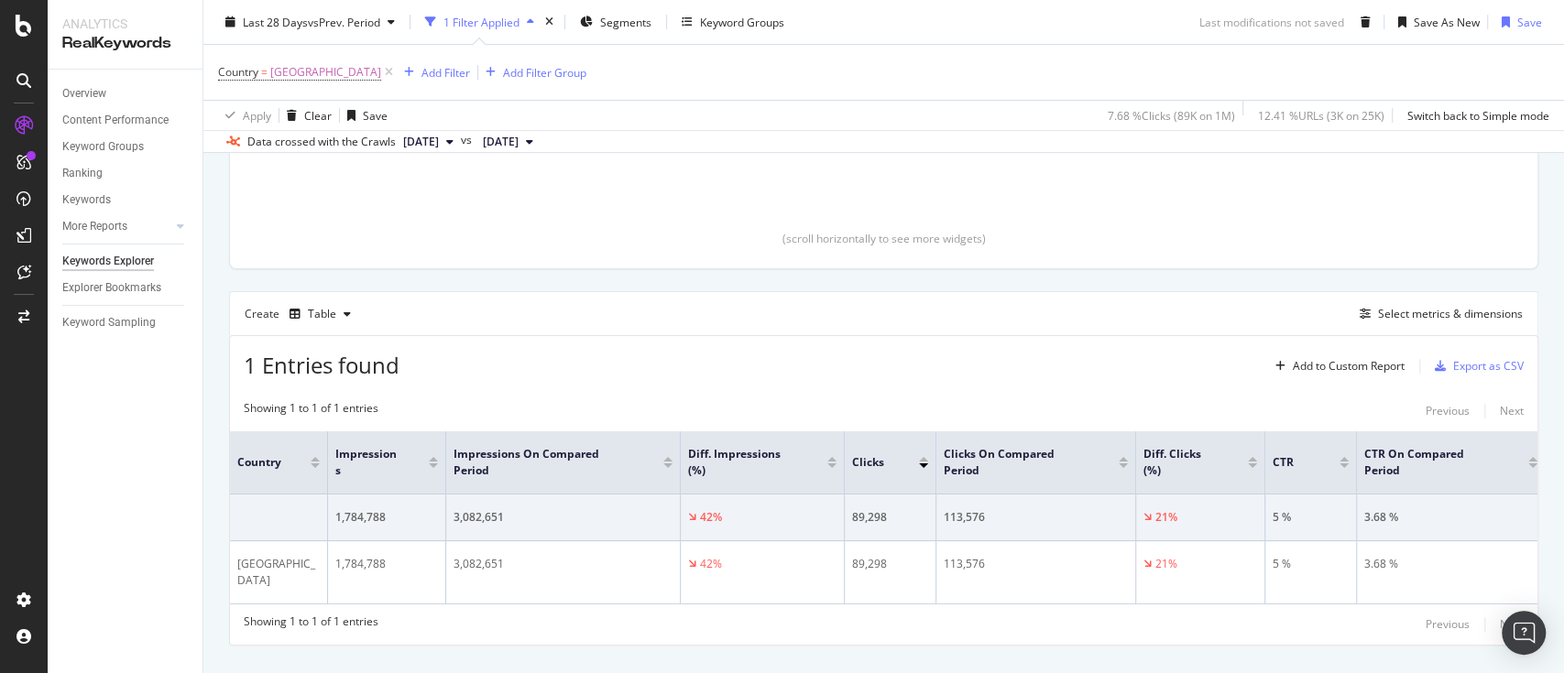
scroll to position [465, 0]
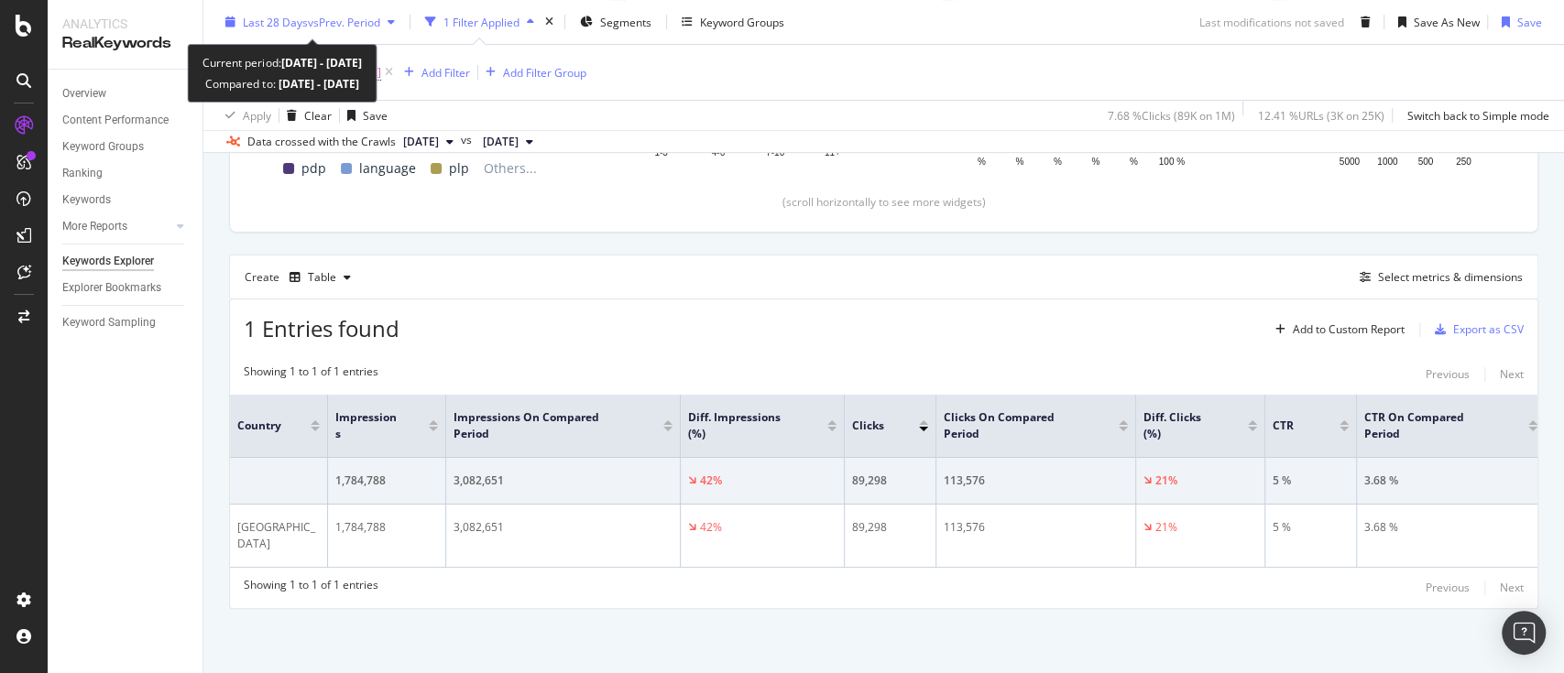
click at [344, 10] on div "Last 28 Days vs Prev. Period" at bounding box center [310, 21] width 184 height 27
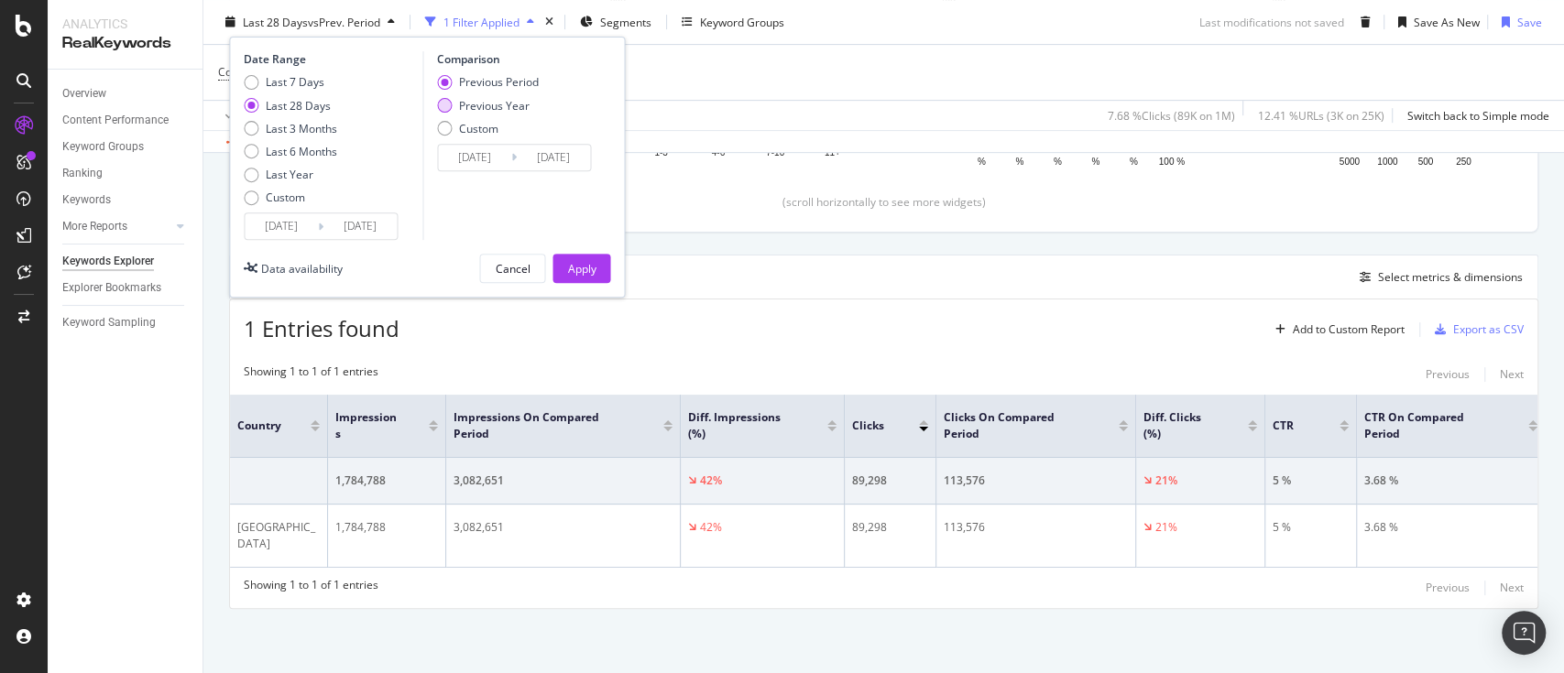
click at [509, 101] on div "Previous Year" at bounding box center [494, 105] width 71 height 16
type input "2024/09/16"
type input "2024/10/13"
click at [567, 266] on div "Apply" at bounding box center [581, 268] width 28 height 16
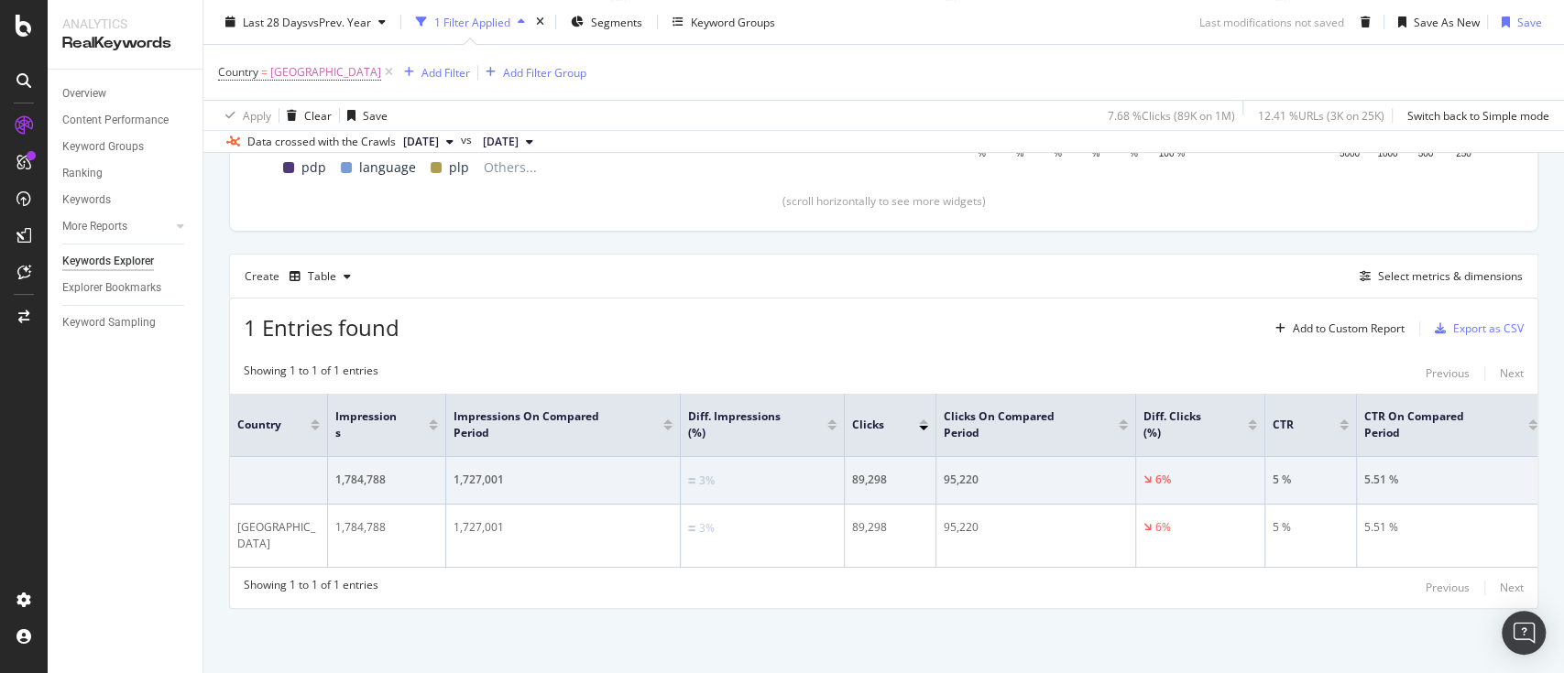
scroll to position [483, 0]
click at [425, 73] on div "Add Filter" at bounding box center [445, 72] width 49 height 16
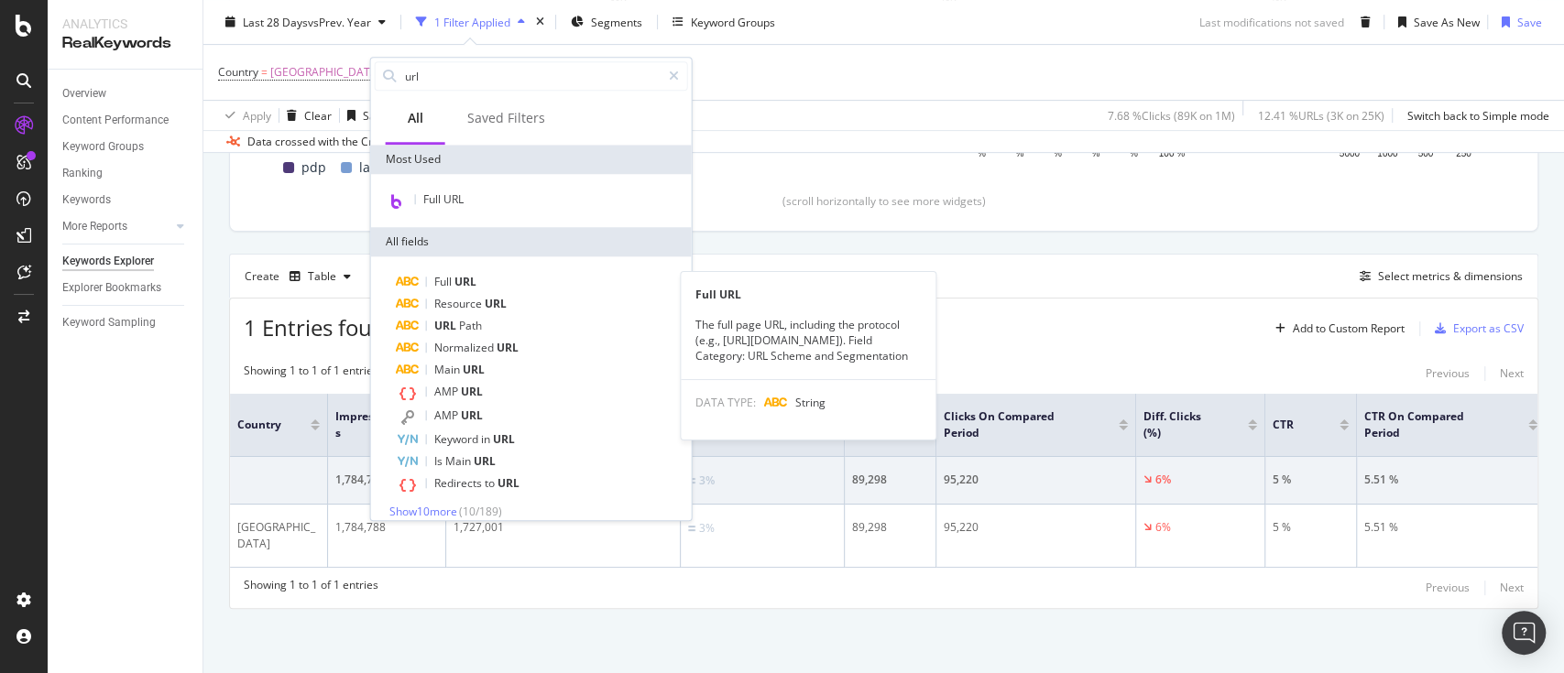
type input "url"
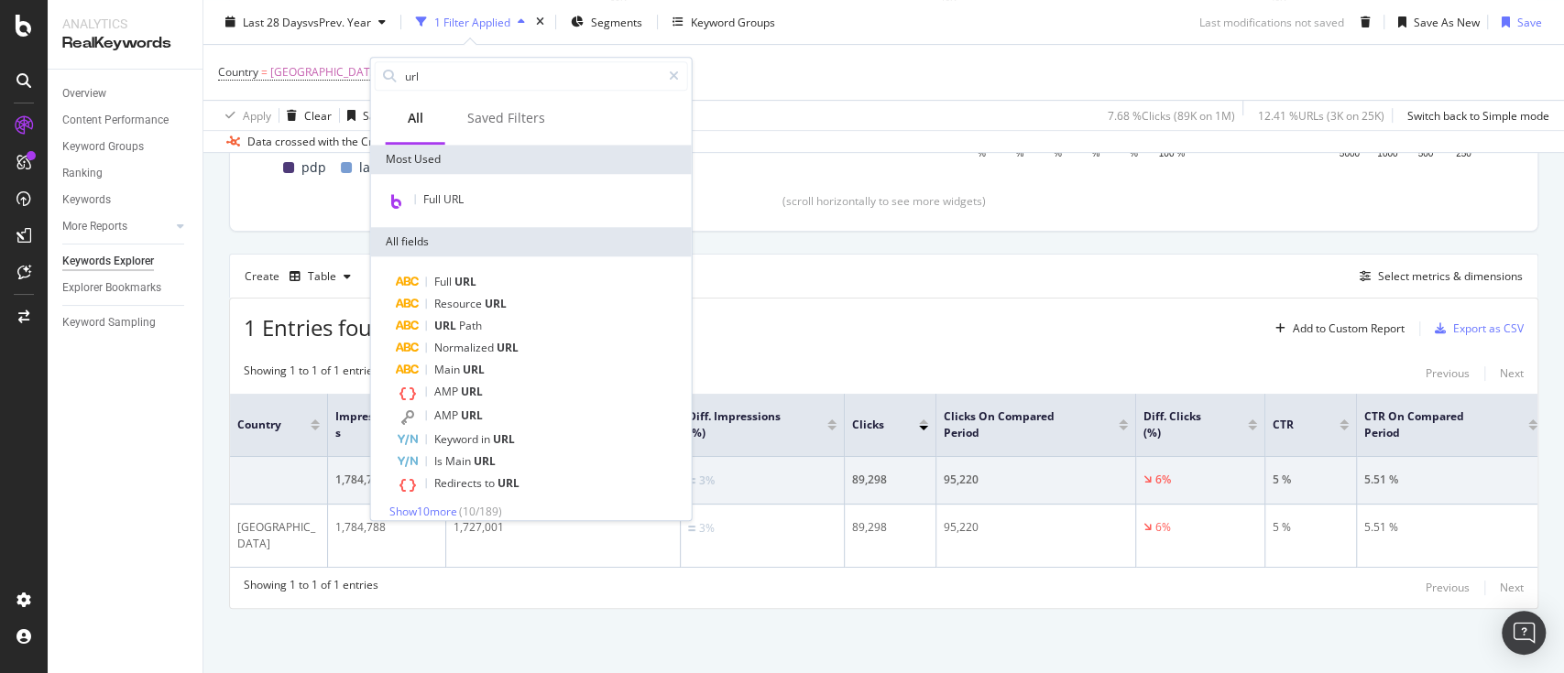
click at [479, 289] on div "Full URL" at bounding box center [542, 282] width 291 height 22
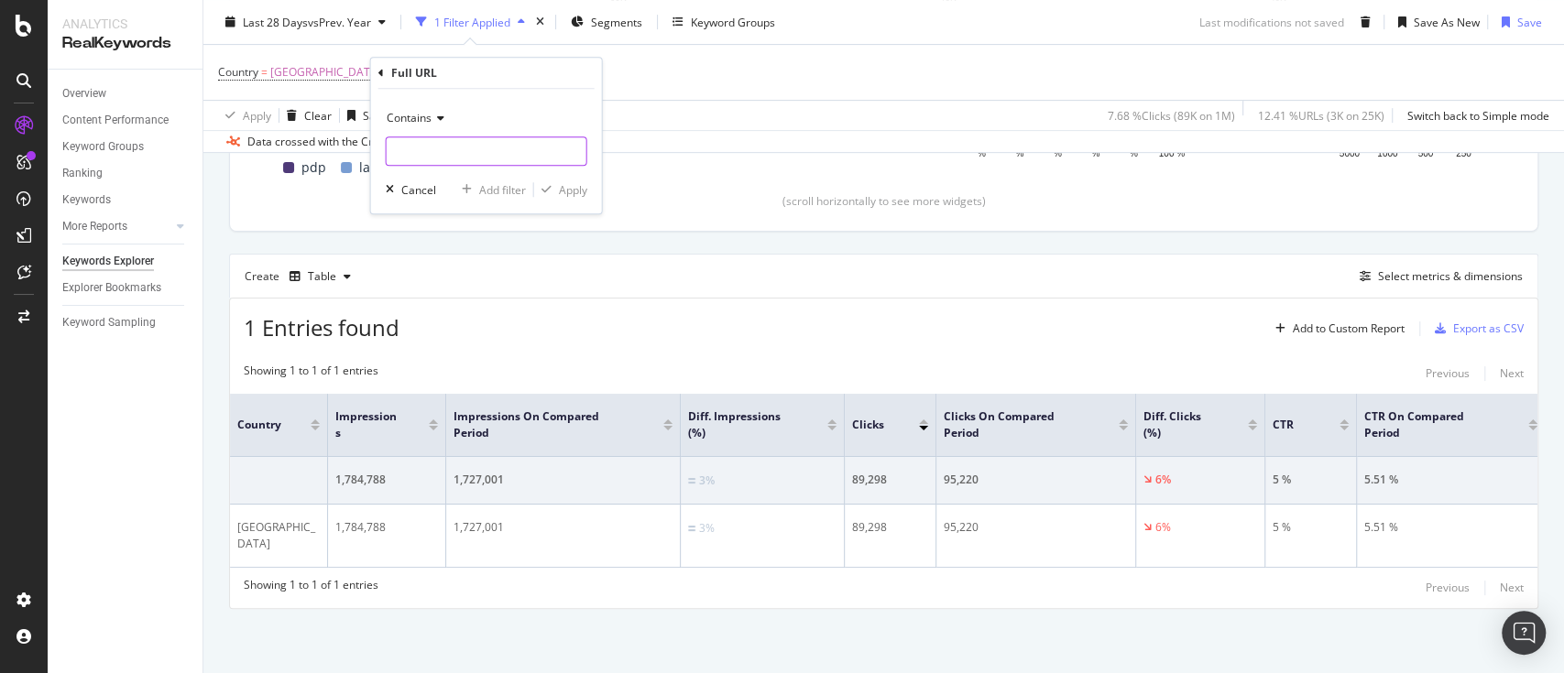
click at [475, 143] on input "text" at bounding box center [487, 151] width 200 height 29
type input "uk/"
click at [564, 187] on div "Apply" at bounding box center [573, 190] width 28 height 16
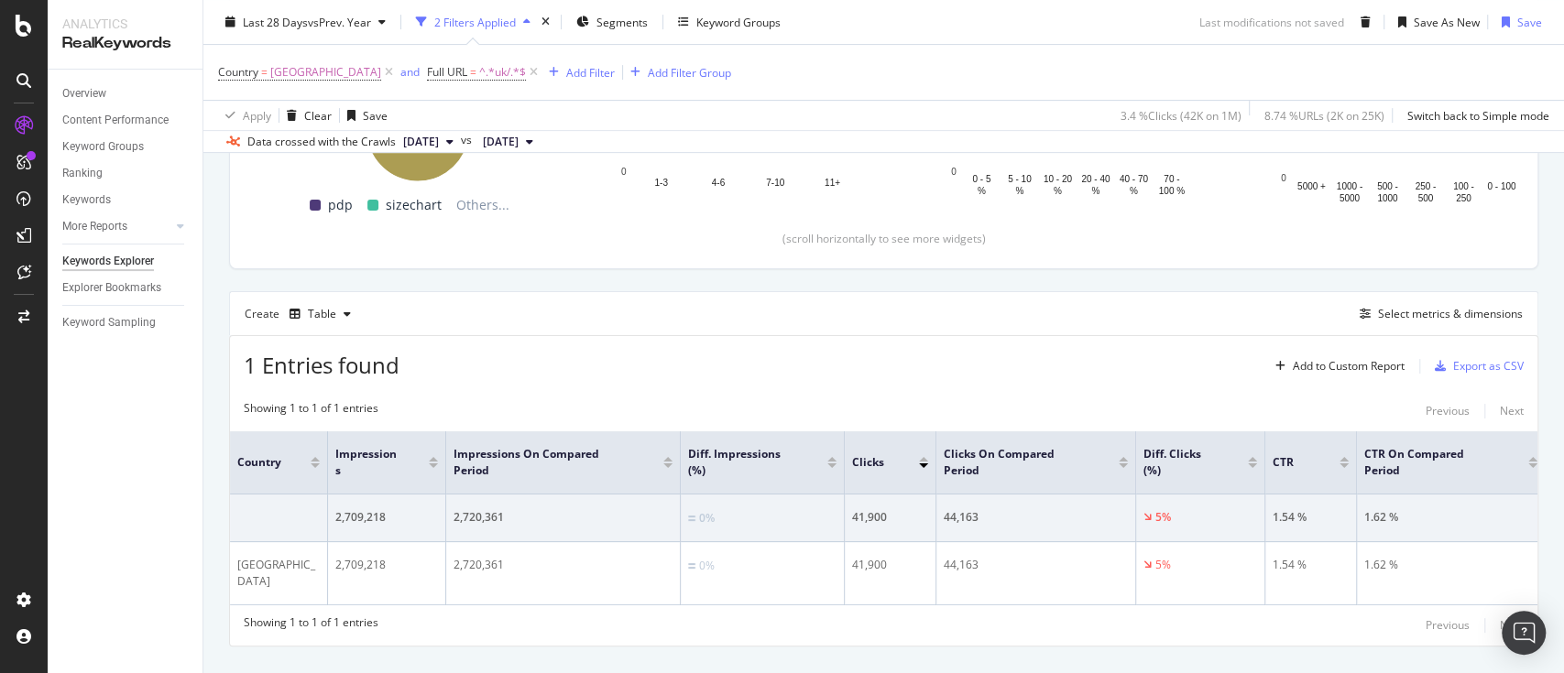
scroll to position [483, 0]
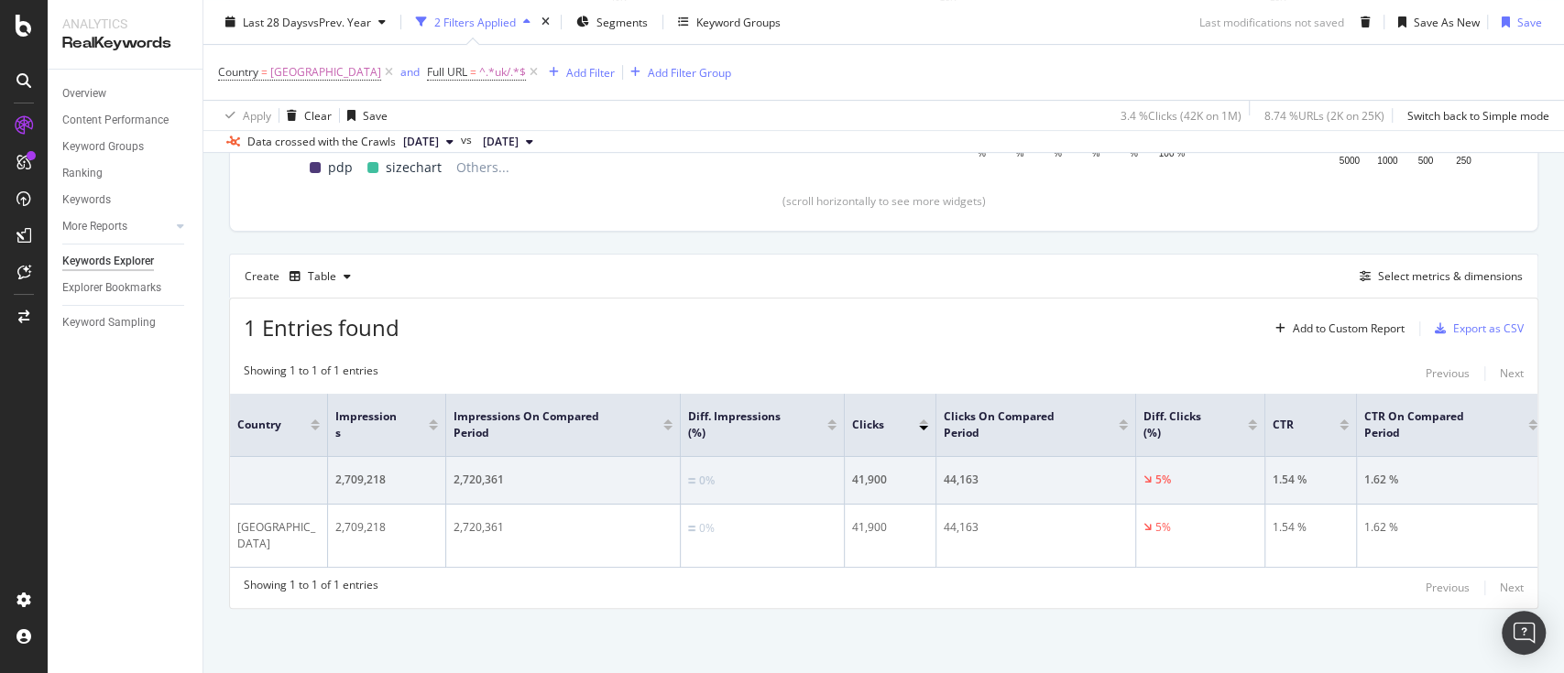
click at [508, 55] on div "Country = United Kingdom and Full URL = ^.*uk/.*$ Add Filter Add Filter Group" at bounding box center [883, 72] width 1331 height 55
click at [526, 63] on icon at bounding box center [534, 72] width 16 height 18
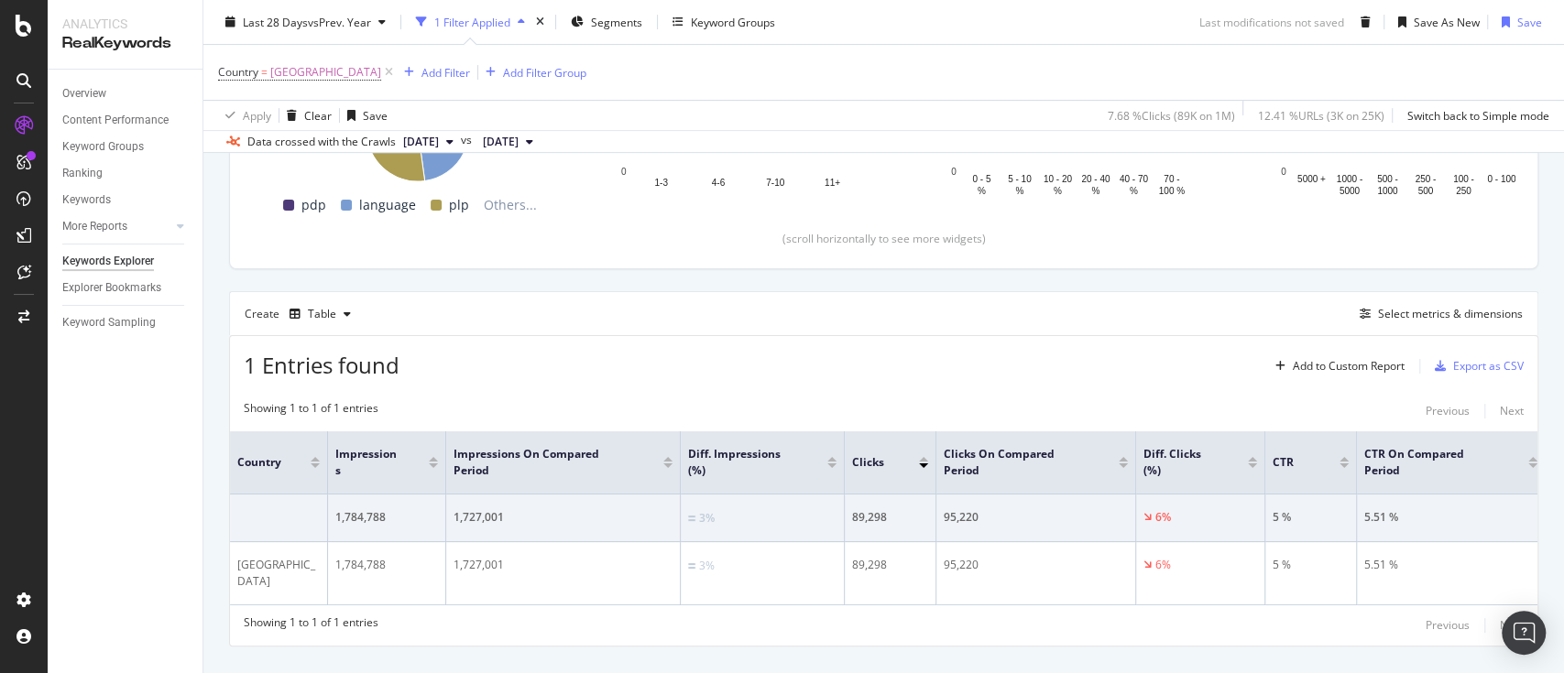
scroll to position [483, 0]
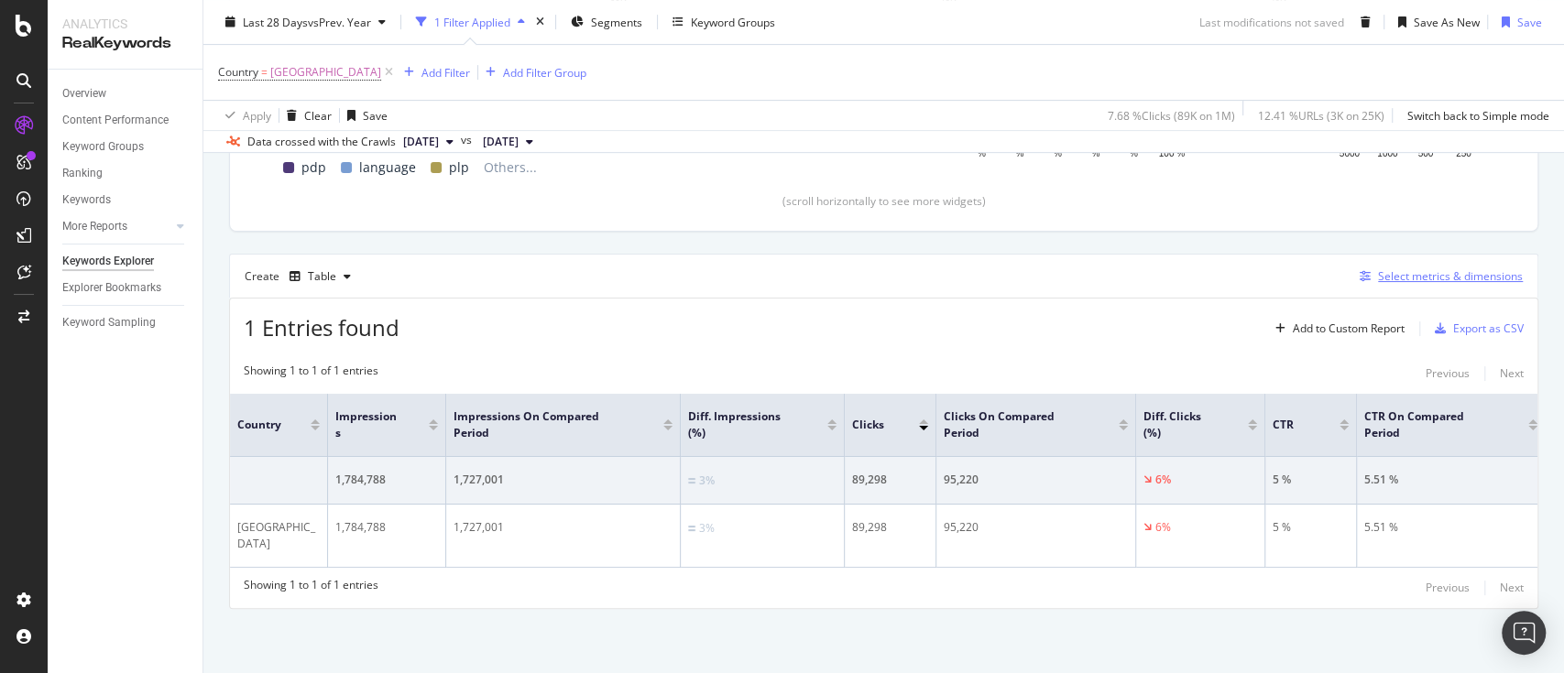
click at [1440, 268] on div "Select metrics & dimensions" at bounding box center [1450, 276] width 145 height 16
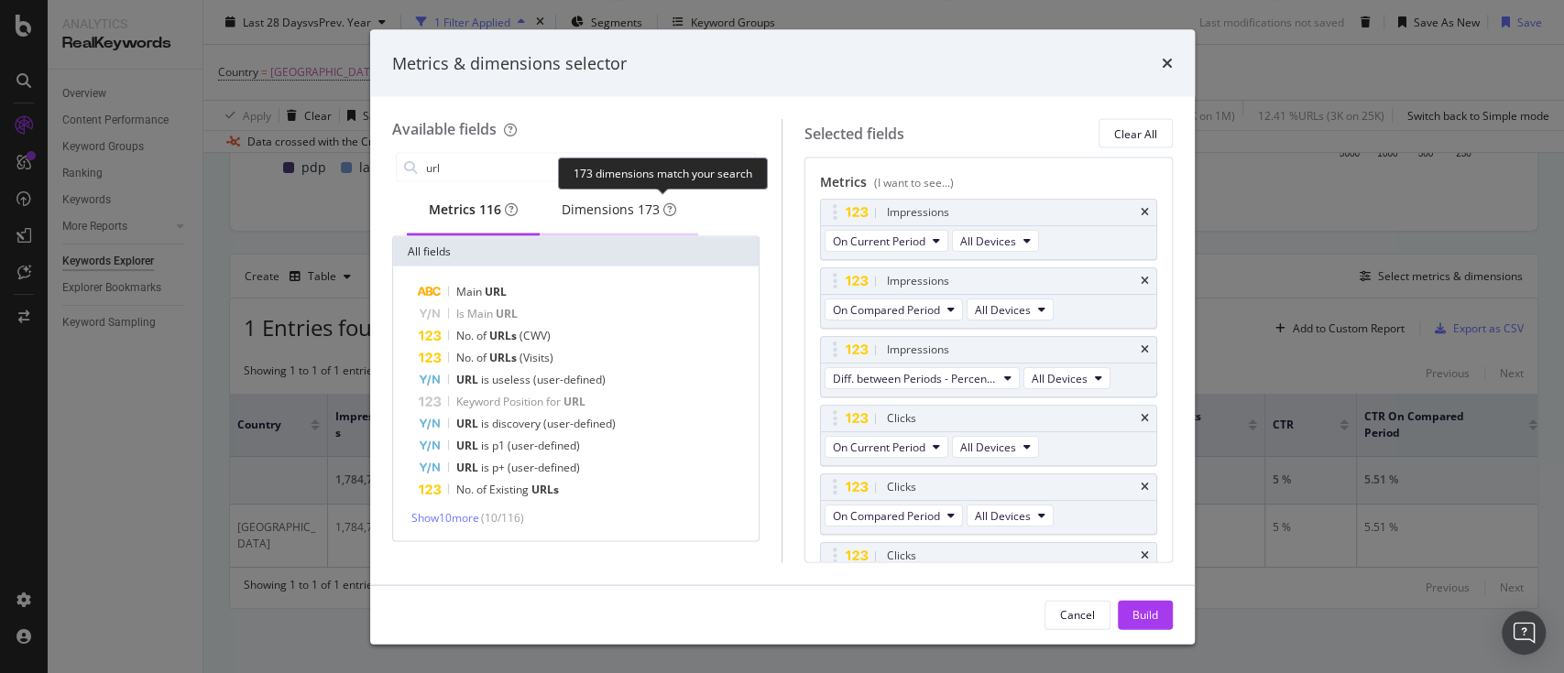
type input "url"
click at [654, 207] on span "173" at bounding box center [649, 209] width 22 height 17
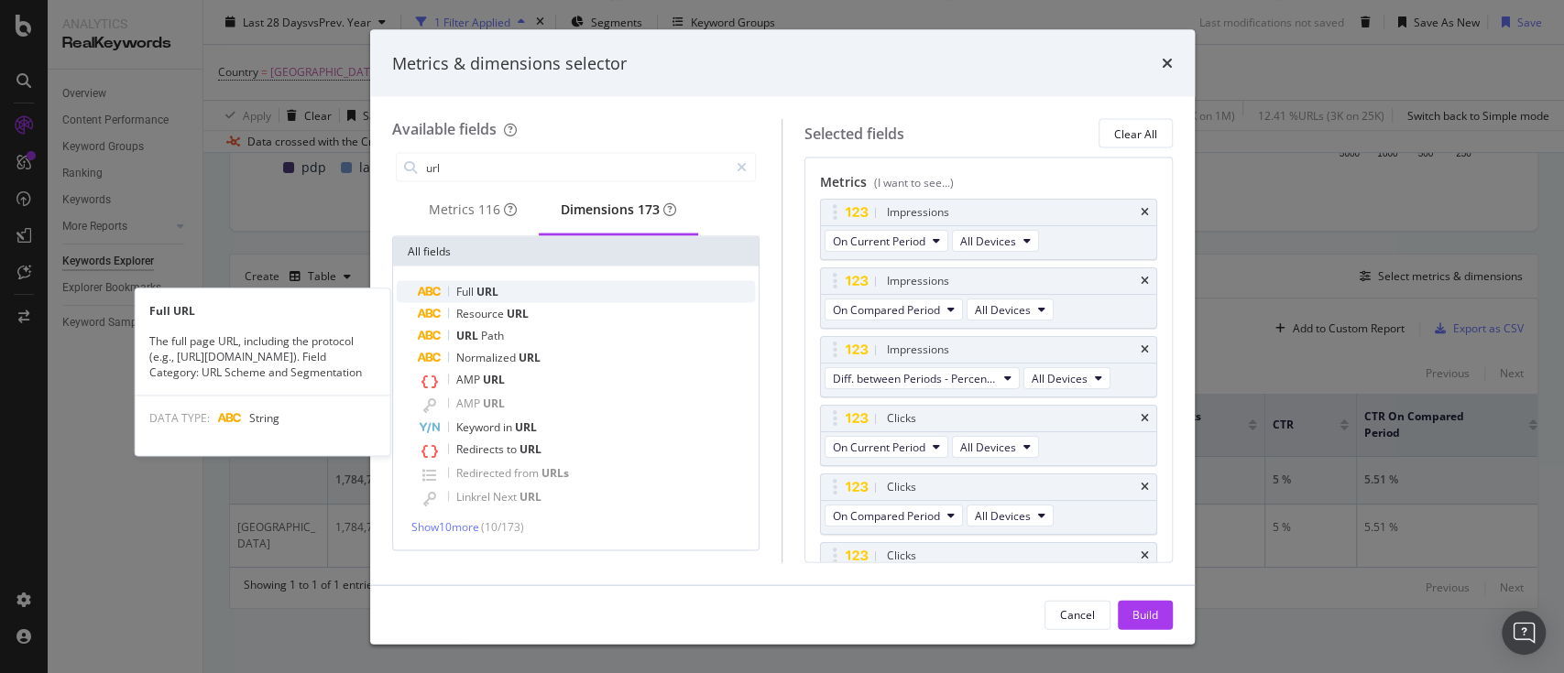
click at [579, 303] on div "Full URL" at bounding box center [587, 292] width 337 height 22
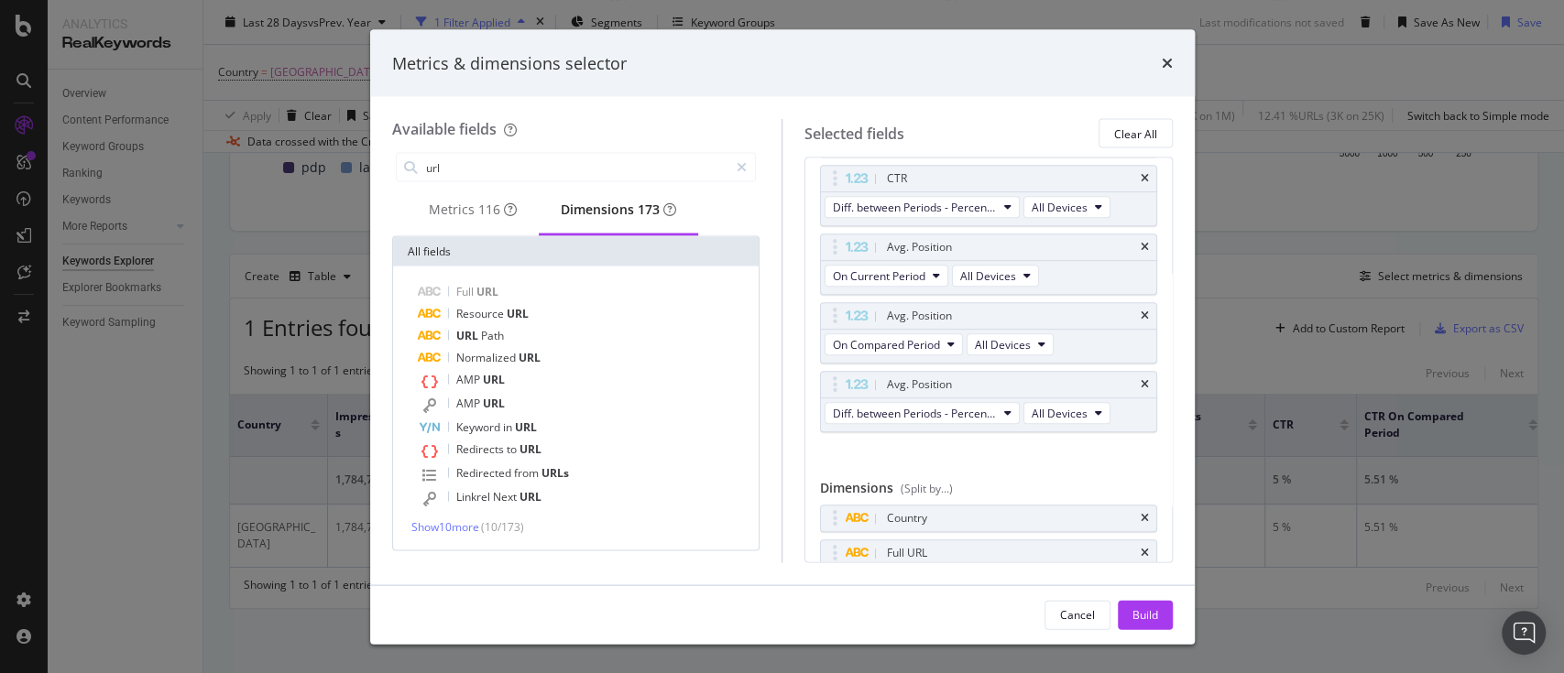
scroll to position [585, 0]
click at [1132, 519] on div "Country" at bounding box center [988, 517] width 335 height 26
click at [1141, 511] on icon "times" at bounding box center [1145, 516] width 8 height 11
click at [1164, 622] on button "Build" at bounding box center [1145, 614] width 55 height 29
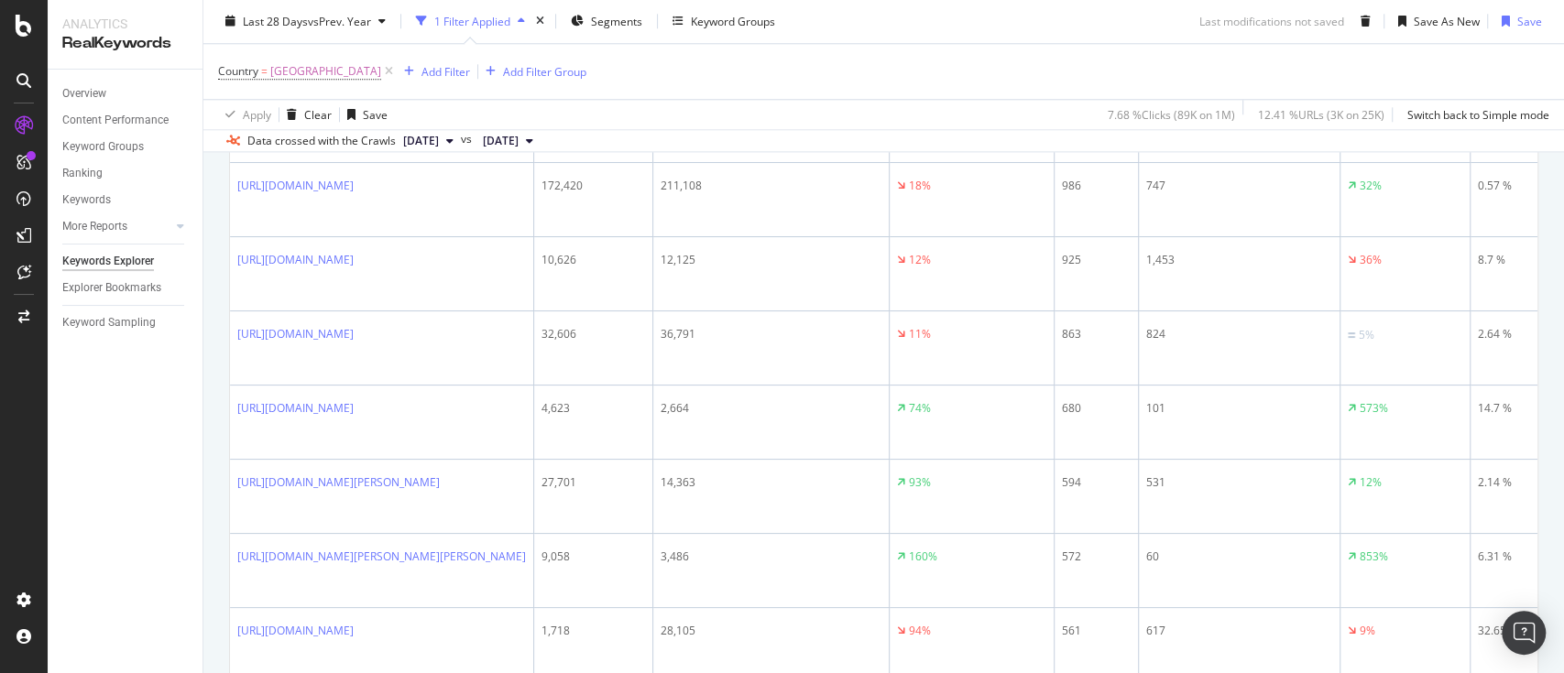
scroll to position [1263, 0]
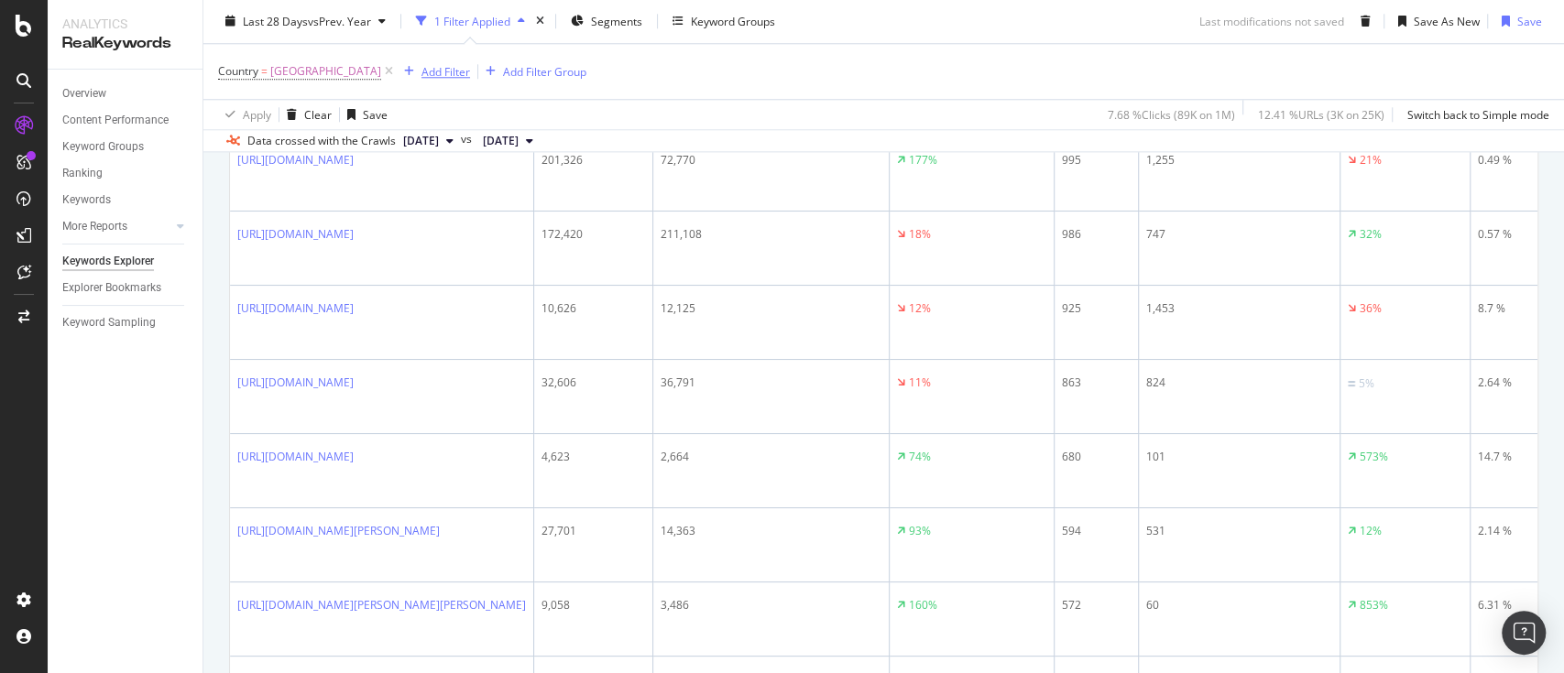
click at [421, 66] on div "Add Filter" at bounding box center [445, 72] width 49 height 16
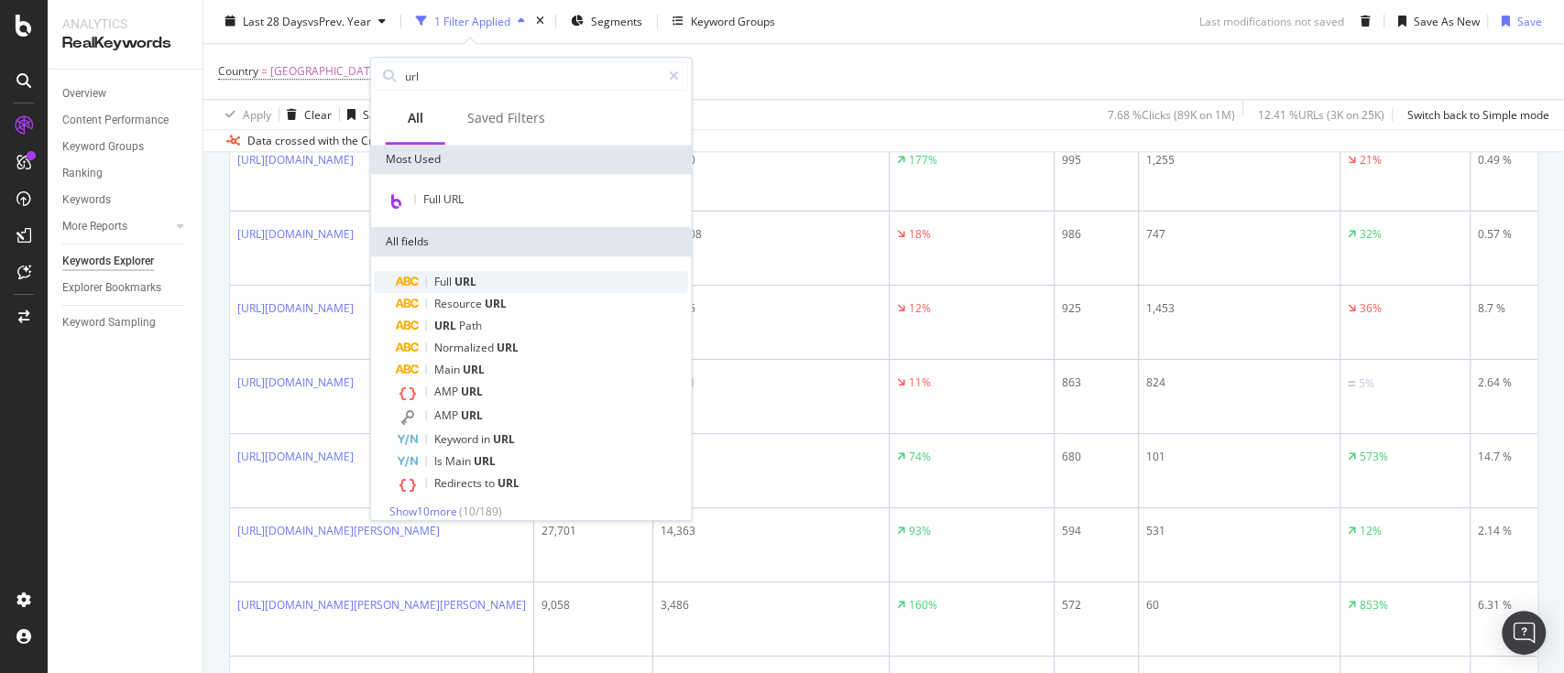
click at [505, 274] on div "Full URL" at bounding box center [542, 282] width 291 height 22
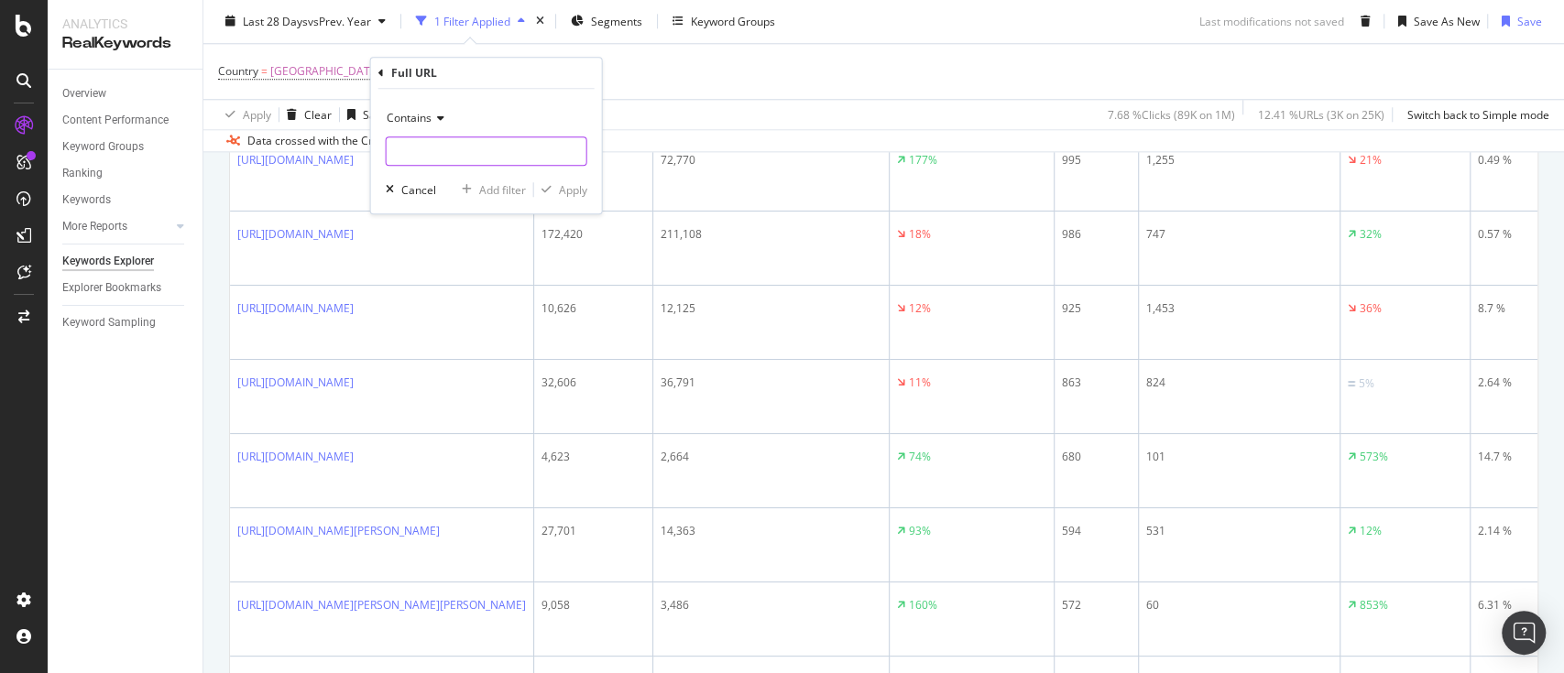
click at [489, 159] on input "text" at bounding box center [487, 151] width 200 height 29
type input "/uk"
click at [577, 183] on div "Apply" at bounding box center [573, 190] width 28 height 16
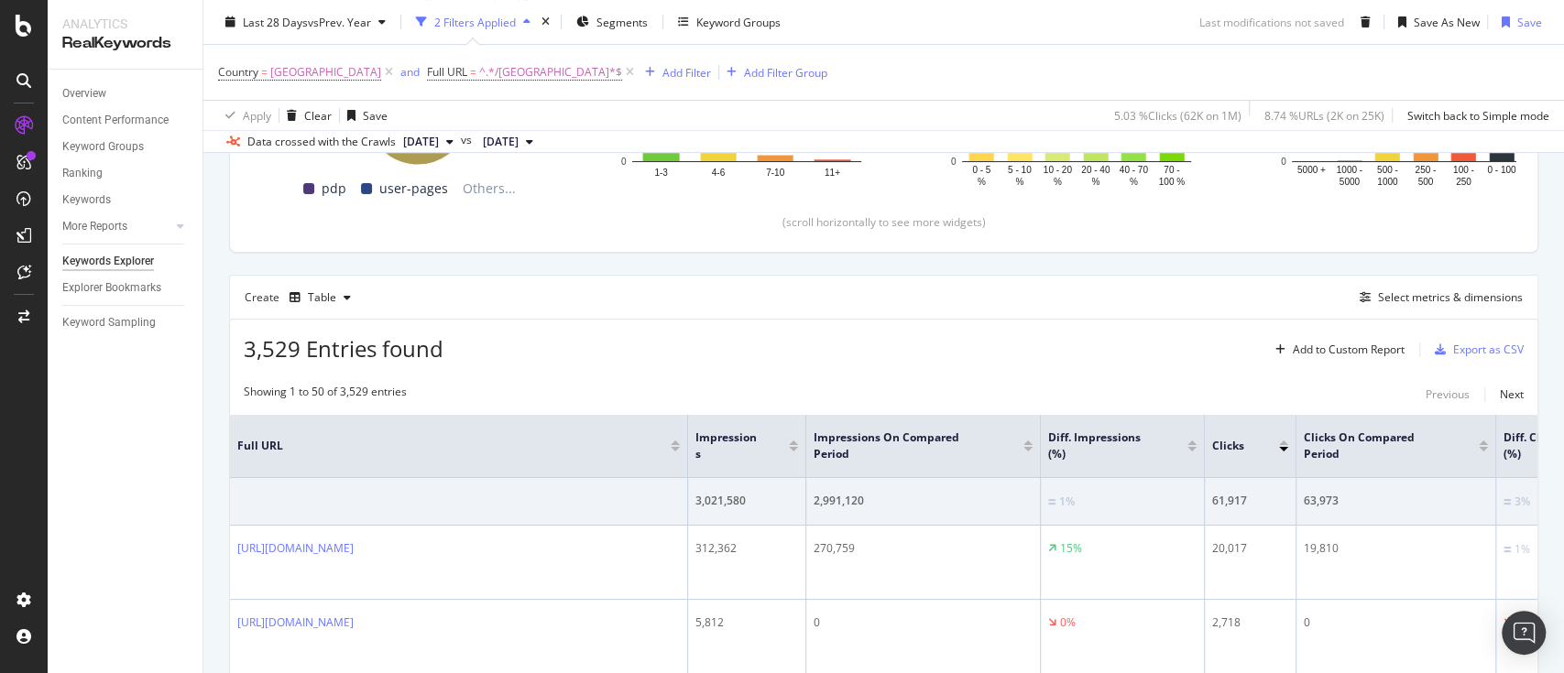
scroll to position [401, 0]
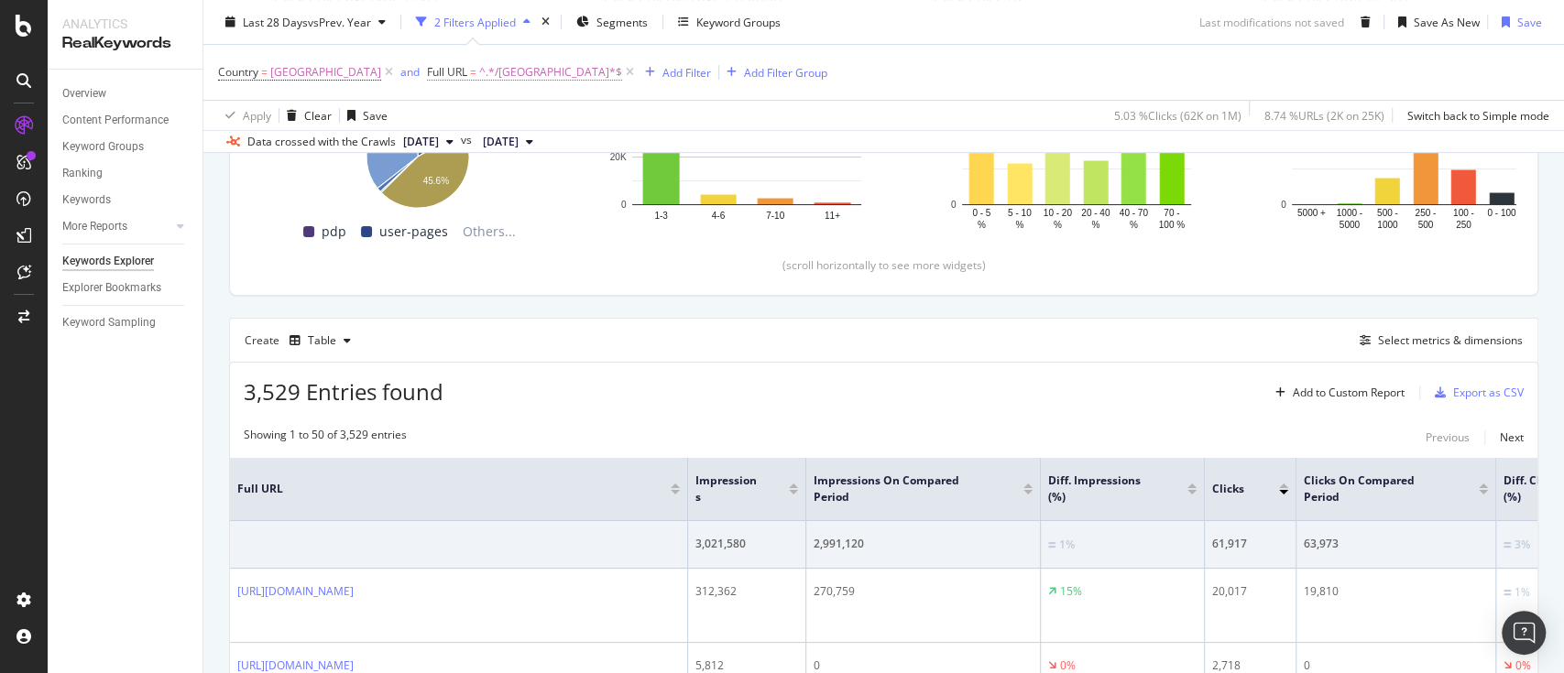
click at [479, 75] on span "^.*/uk.*$" at bounding box center [550, 73] width 143 height 26
click at [449, 121] on span "Contains" at bounding box center [438, 114] width 45 height 16
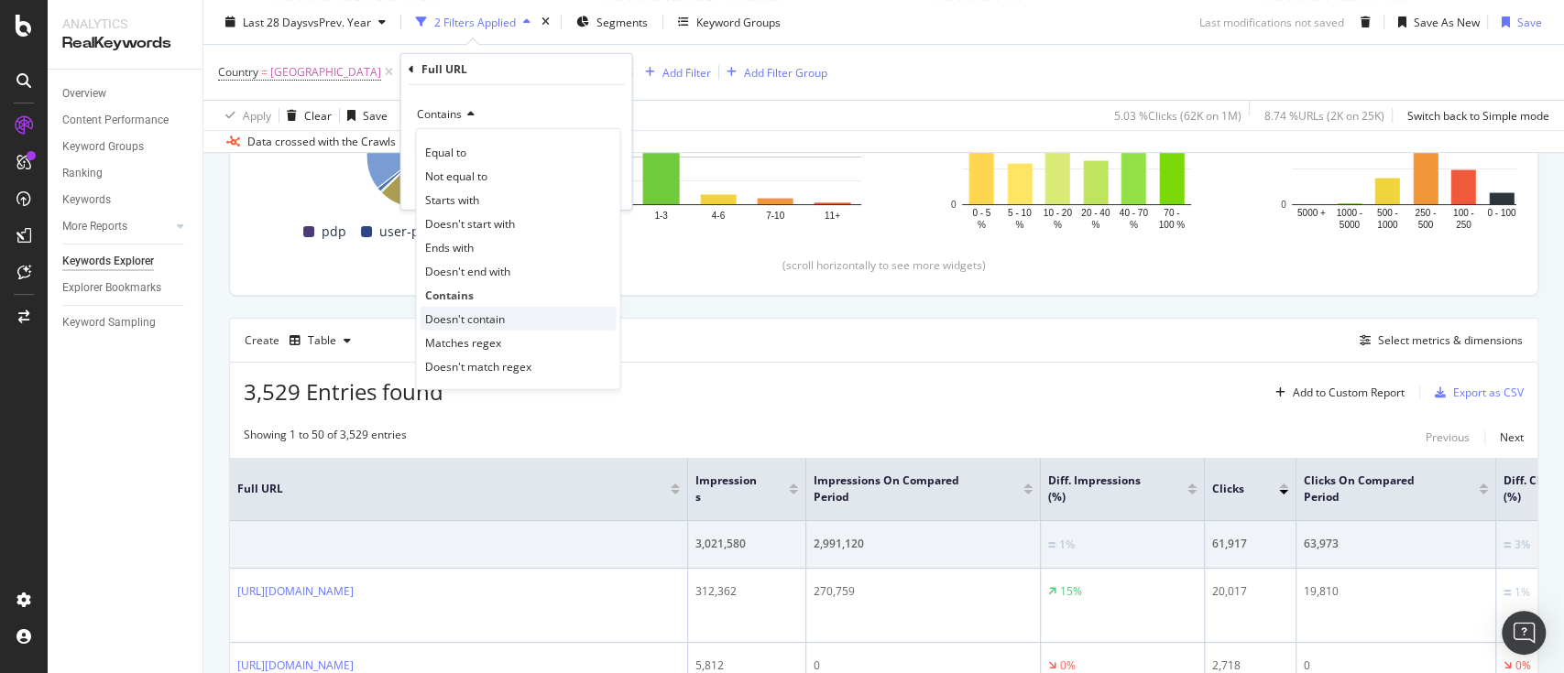
click at [498, 313] on span "Doesn't contain" at bounding box center [464, 319] width 80 height 16
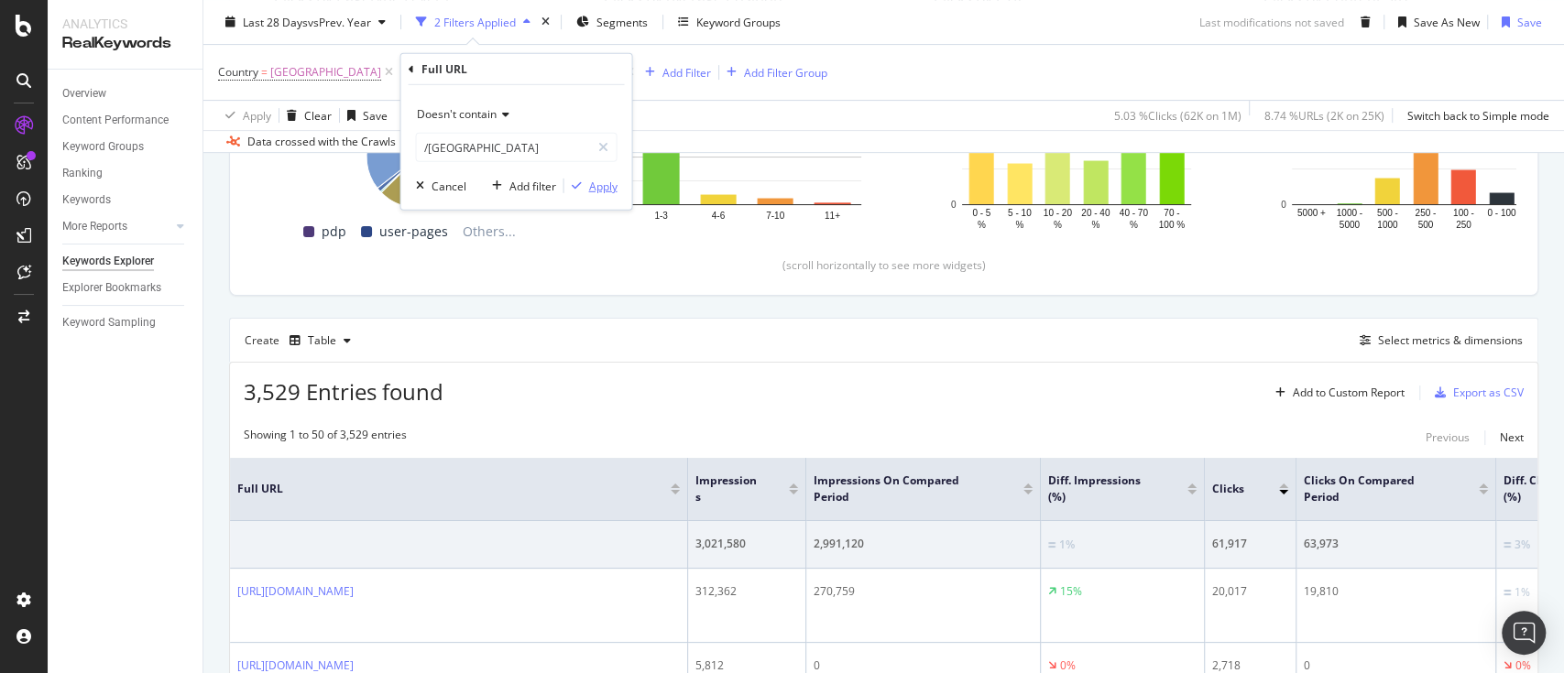
click at [607, 183] on div "Apply" at bounding box center [602, 186] width 28 height 16
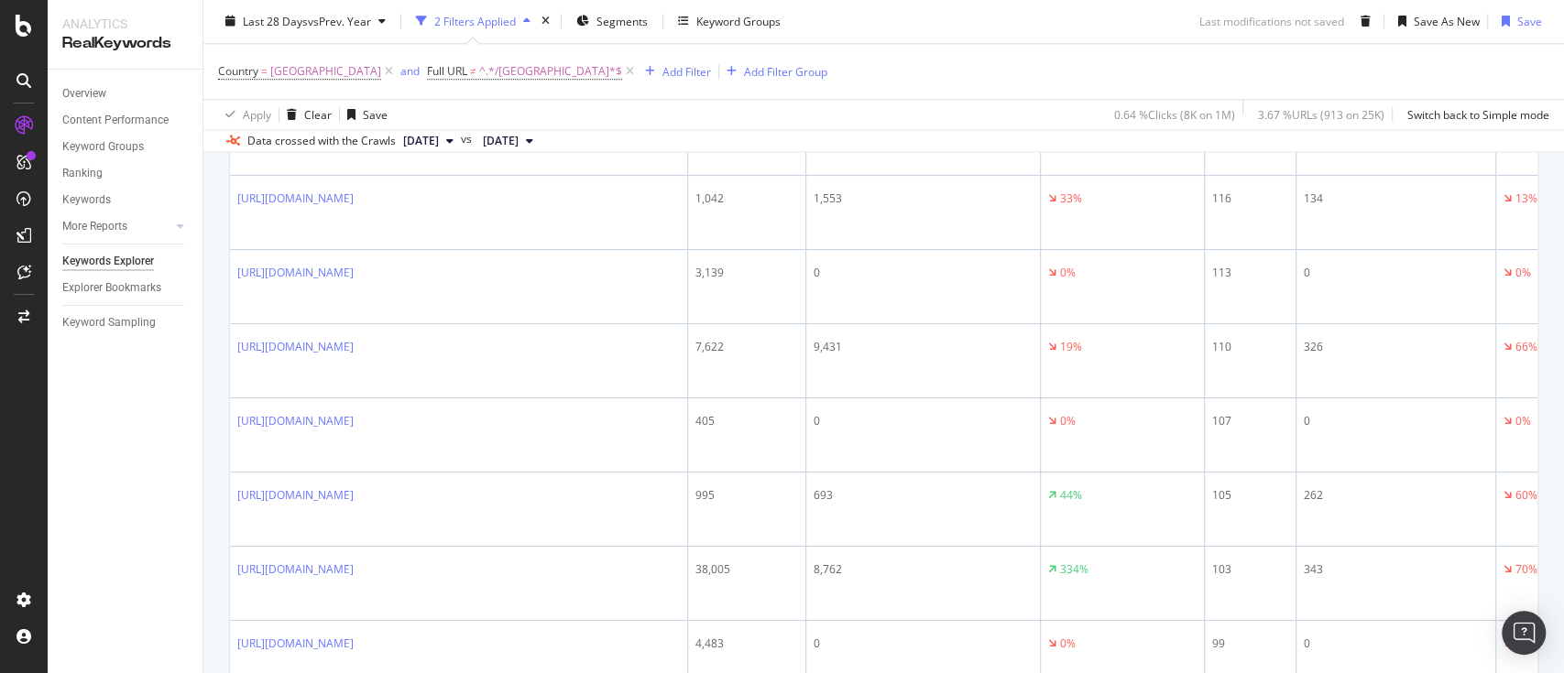
scroll to position [1611, 0]
